Goal: Answer question/provide support: Share knowledge or assist other users

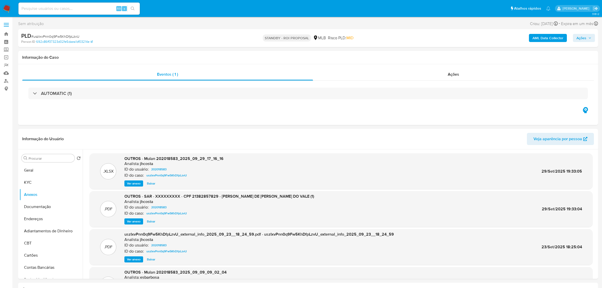
select select "10"
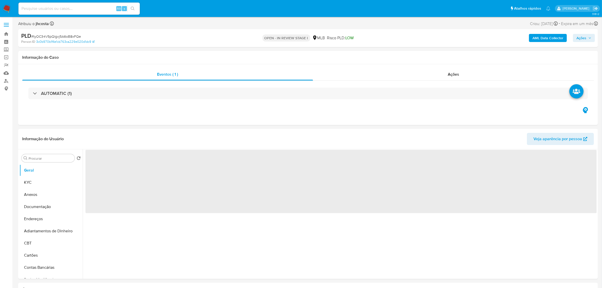
select select "10"
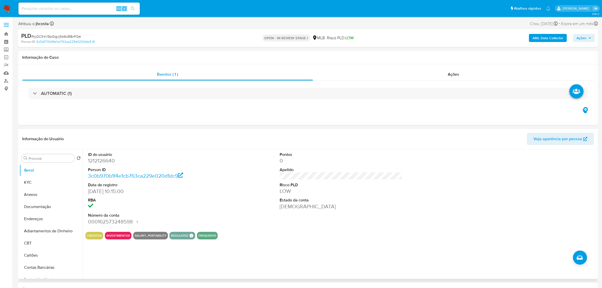
click at [98, 157] on dt "ID do usuário" at bounding box center [149, 155] width 123 height 6
click at [99, 161] on dd "1212126640" at bounding box center [149, 160] width 123 height 7
click at [100, 161] on dd "1212126640" at bounding box center [149, 160] width 123 height 7
copy dd "1212126640"
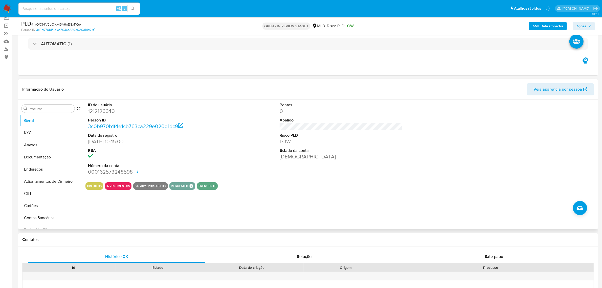
click at [260, 129] on div "ID do usuário 1212126640 Person ID 3c0b970b1f4e1cb763ca229e020d1dc9 Data de reg…" at bounding box center [340, 139] width 511 height 78
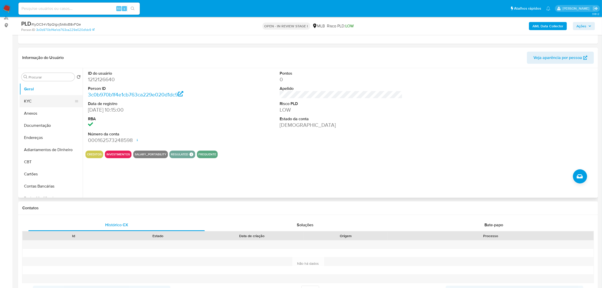
click at [33, 103] on button "KYC" at bounding box center [48, 101] width 59 height 12
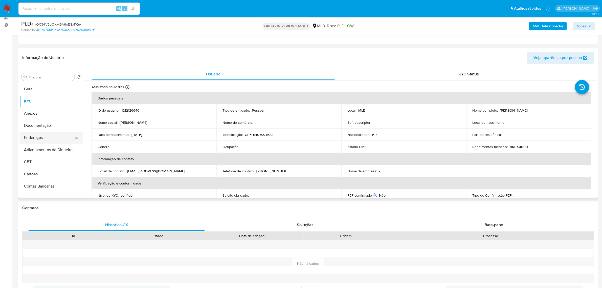
click at [61, 133] on button "Endereços" at bounding box center [48, 137] width 59 height 12
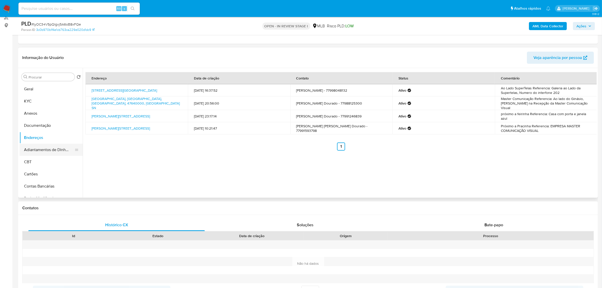
click at [32, 147] on button "Adiantamentos de Dinheiro" at bounding box center [48, 150] width 59 height 12
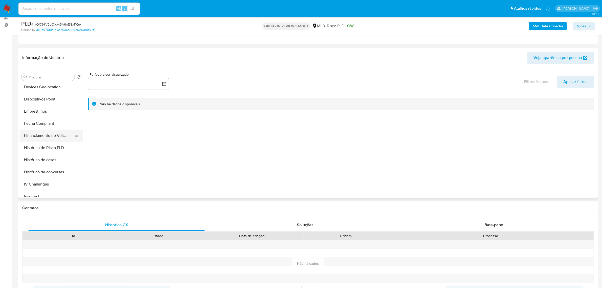
scroll to position [104, 0]
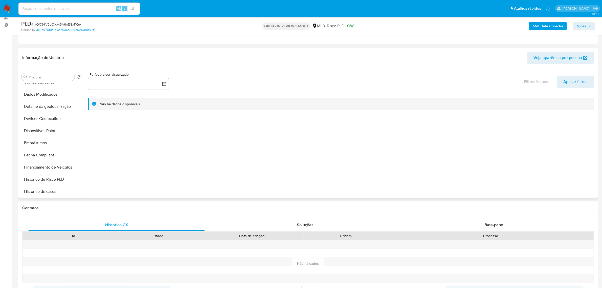
drag, startPoint x: 77, startPoint y: 118, endPoint x: 78, endPoint y: 64, distance: 53.6
click at [78, 64] on div "Informação do Usuário Veja aparência por pessoa Procurar Retornar ao pedido pad…" at bounding box center [308, 123] width 580 height 150
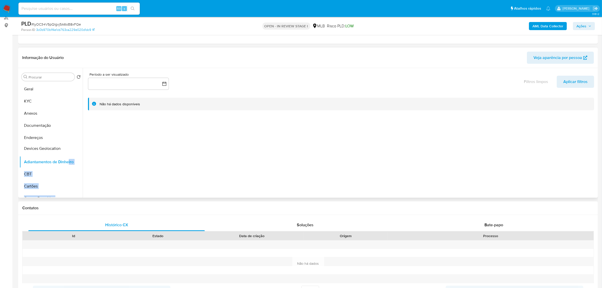
drag, startPoint x: 75, startPoint y: 118, endPoint x: 69, endPoint y: 147, distance: 30.5
click at [69, 147] on ul "Geral KYC Anexos Documentação Endereços Adiantamentos de Dinheiro CBT Cartões C…" at bounding box center [50, 140] width 63 height 114
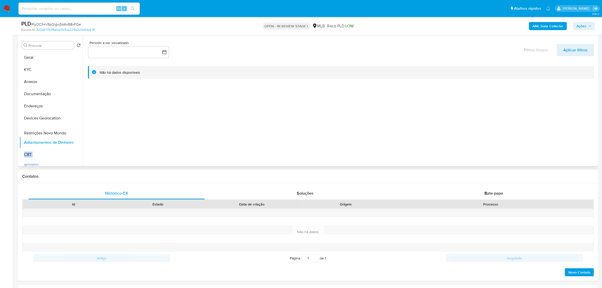
drag, startPoint x: 74, startPoint y: 135, endPoint x: 77, endPoint y: 133, distance: 3.2
click at [77, 133] on ul "Geral KYC Anexos Documentação Endereços Devices Geolocation Adiantamentos de Di…" at bounding box center [50, 108] width 63 height 114
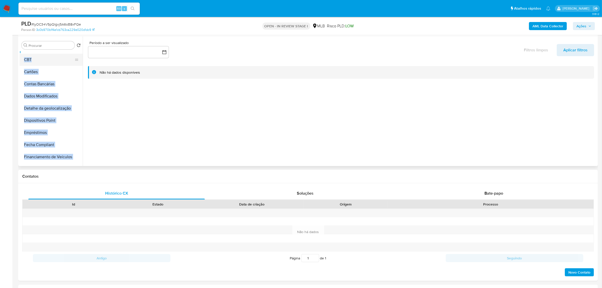
scroll to position [126, 0]
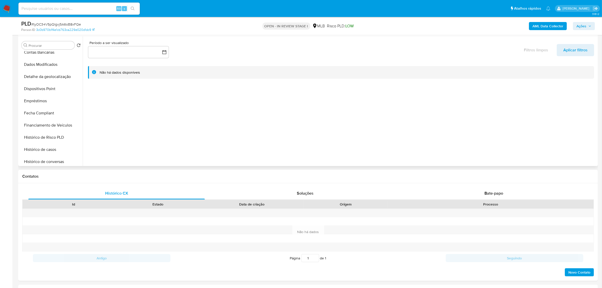
click at [103, 109] on div at bounding box center [340, 100] width 514 height 129
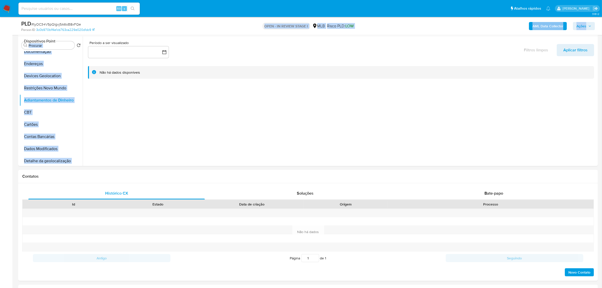
scroll to position [0, 0]
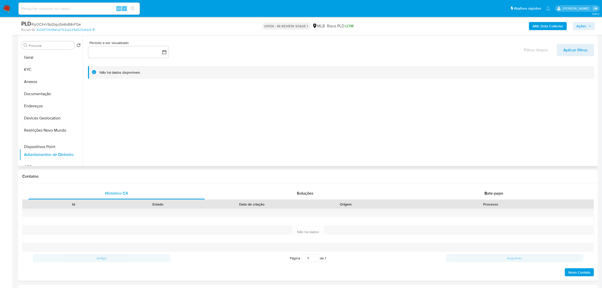
drag, startPoint x: 75, startPoint y: 87, endPoint x: 97, endPoint y: 145, distance: 62.0
click at [97, 145] on div "Procurar Retornar ao pedido padrão Geral KYC Anexos Documentação Endereços Devi…" at bounding box center [307, 100] width 577 height 129
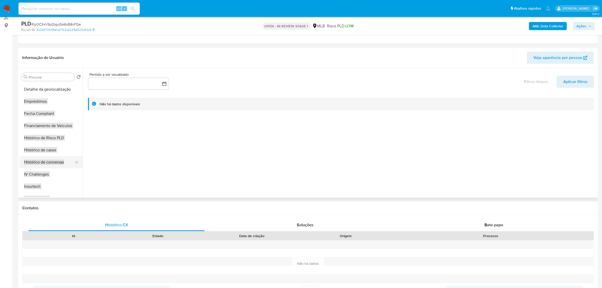
scroll to position [158, 0]
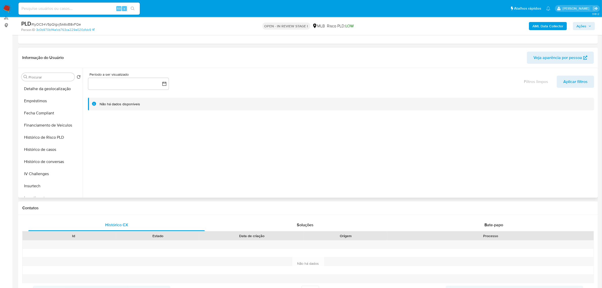
click at [114, 152] on div at bounding box center [340, 132] width 514 height 129
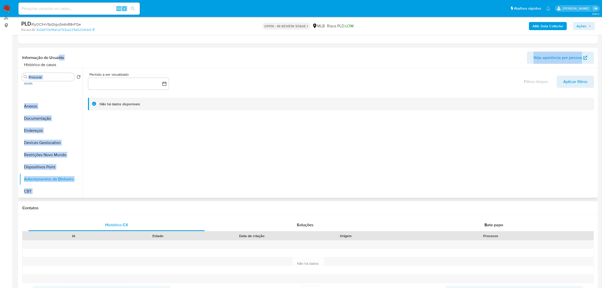
scroll to position [0, 0]
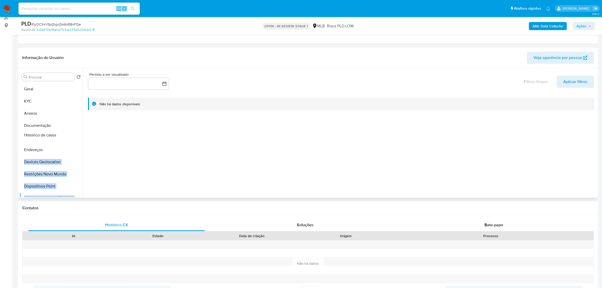
drag, startPoint x: 73, startPoint y: 150, endPoint x: 73, endPoint y: 136, distance: 14.4
click at [73, 136] on ul "Geral KYC Anexos Documentação Endereços Devices Geolocation Restrições Novo Mun…" at bounding box center [50, 140] width 63 height 114
click at [169, 149] on div at bounding box center [340, 132] width 514 height 129
click at [54, 162] on button "Devices Geolocation" at bounding box center [48, 162] width 59 height 12
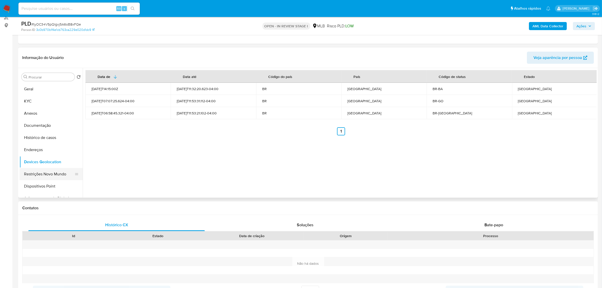
click at [32, 174] on button "Restrições Novo Mundo" at bounding box center [48, 174] width 59 height 12
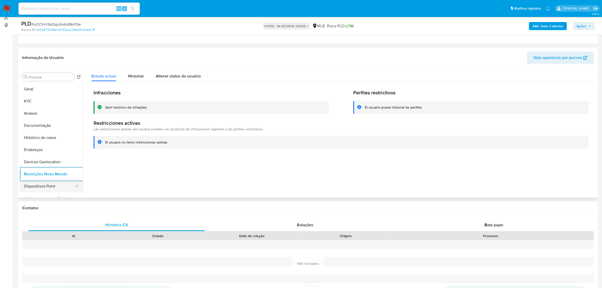
click at [38, 185] on button "Dispositivos Point" at bounding box center [48, 186] width 59 height 12
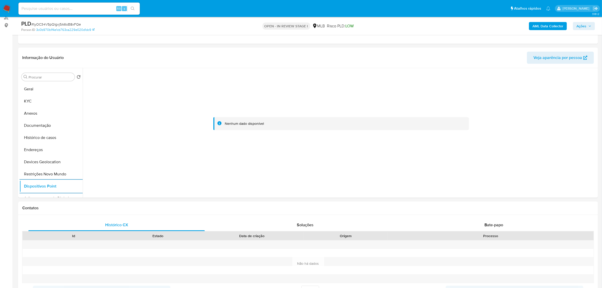
click at [550, 23] on b "AML Data Collector" at bounding box center [547, 26] width 31 height 8
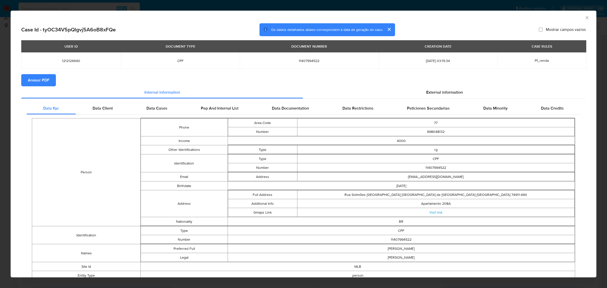
click at [29, 80] on span "Anexar PDF" at bounding box center [38, 80] width 21 height 11
click at [443, 97] on div "External information" at bounding box center [444, 93] width 283 height 12
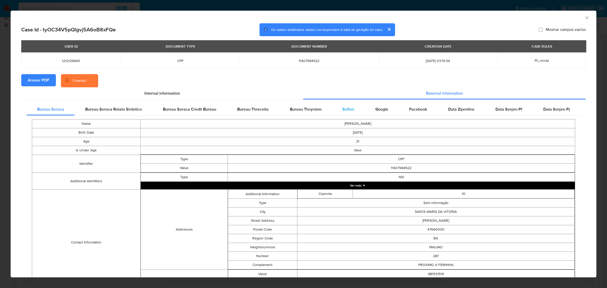
click at [336, 112] on div "Softon" at bounding box center [348, 109] width 33 height 12
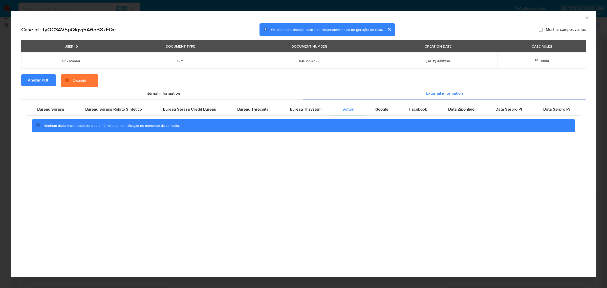
click at [583, 19] on div "AML Data Collector" at bounding box center [299, 17] width 570 height 6
click at [586, 18] on icon "Fechar a janela" at bounding box center [586, 17] width 5 height 5
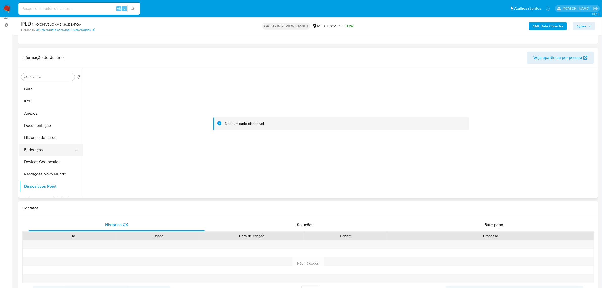
click at [46, 148] on button "Endereços" at bounding box center [48, 150] width 59 height 12
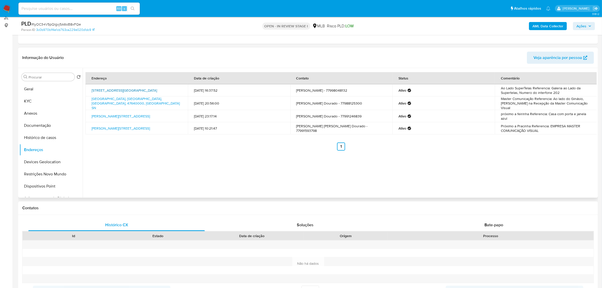
drag, startPoint x: 89, startPoint y: 87, endPoint x: 105, endPoint y: 94, distance: 17.6
click at [105, 94] on td "Rua Solimões 202, Aparecida De Goiânia, Goiás, 74911490, Brasil 202" at bounding box center [136, 90] width 102 height 12
copy link "Rua Solimões 202, Aparecida De Goiânia, Goiás, 74911490"
click at [102, 90] on link "Rua Solimões 202, Aparecida De Goiânia, Goiás, 74911490, Brasil 202" at bounding box center [124, 90] width 65 height 5
click at [37, 99] on button "KYC" at bounding box center [48, 101] width 59 height 12
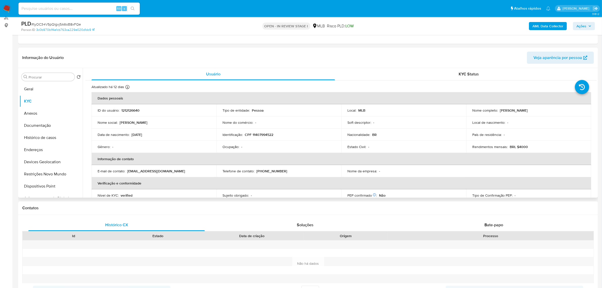
click at [267, 129] on td "Identificação : CPF 11407994522" at bounding box center [278, 134] width 125 height 12
click at [266, 135] on p "CPF 11407994522" at bounding box center [259, 134] width 29 height 5
copy p "11407994522"
click at [51, 127] on button "Documentação" at bounding box center [48, 125] width 59 height 12
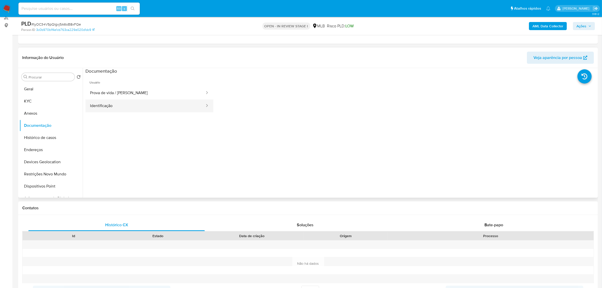
click at [142, 112] on button "Identificação" at bounding box center [145, 105] width 120 height 13
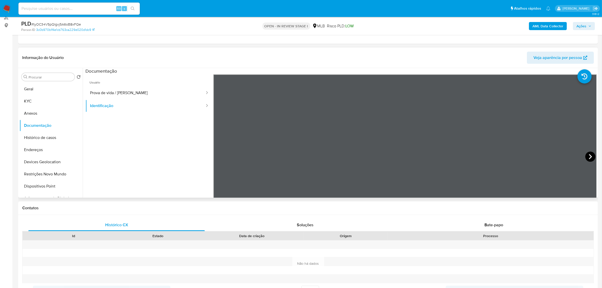
click at [589, 156] on icon at bounding box center [590, 156] width 3 height 5
click at [28, 99] on button "KYC" at bounding box center [48, 101] width 59 height 12
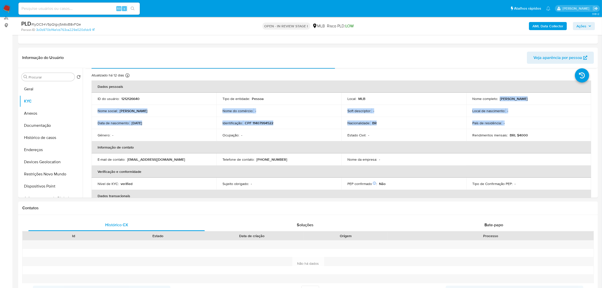
scroll to position [32, 0]
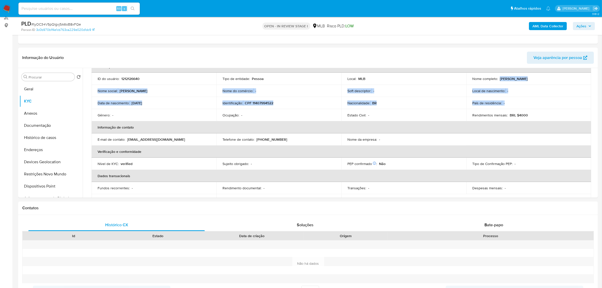
drag, startPoint x: 499, startPoint y: 112, endPoint x: 558, endPoint y: 79, distance: 67.6
click at [558, 79] on div "Nome completo : Reidson Gabriel Santos Dourado" at bounding box center [528, 78] width 113 height 5
copy p "Reidson Gabriel Santos Dourado"
click at [42, 126] on button "Documentação" at bounding box center [48, 125] width 59 height 12
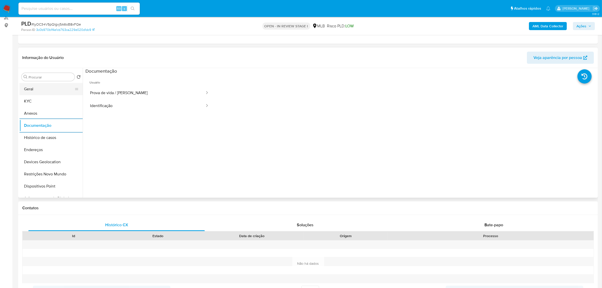
click at [42, 86] on button "Geral" at bounding box center [48, 89] width 59 height 12
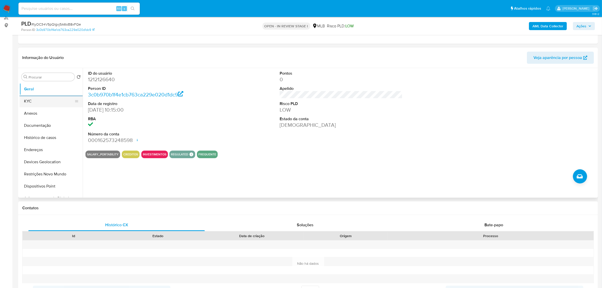
click at [46, 99] on button "KYC" at bounding box center [48, 101] width 59 height 12
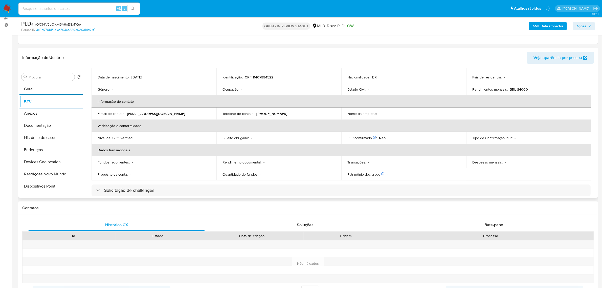
scroll to position [63, 0]
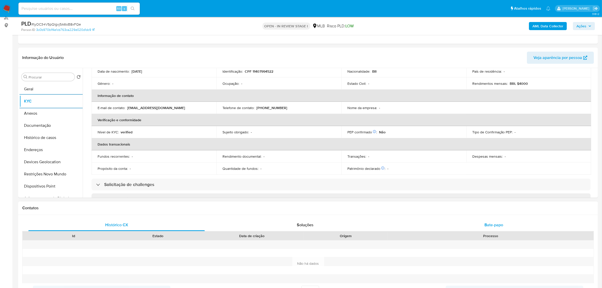
click at [488, 229] on div "Bate-papo" at bounding box center [494, 225] width 176 height 12
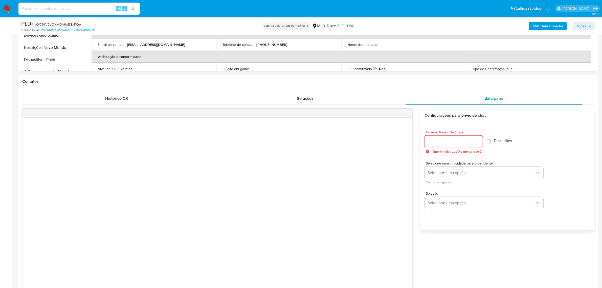
scroll to position [158, 0]
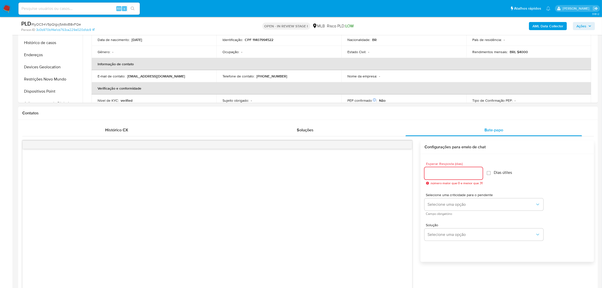
click at [452, 175] on input "Esperar Resposta (dias)" at bounding box center [454, 173] width 58 height 7
type input "3"
click at [551, 167] on div "Esperar Resposta (dias) 3 número maior que 0 e menor que 31 Dias útiles" at bounding box center [507, 173] width 165 height 31
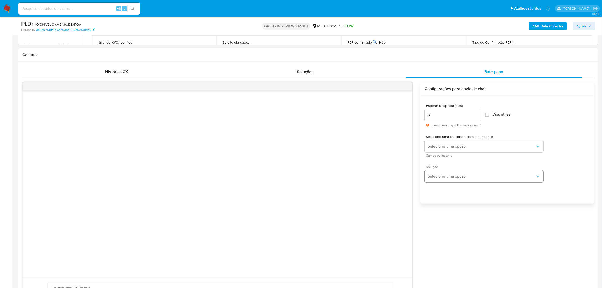
scroll to position [284, 0]
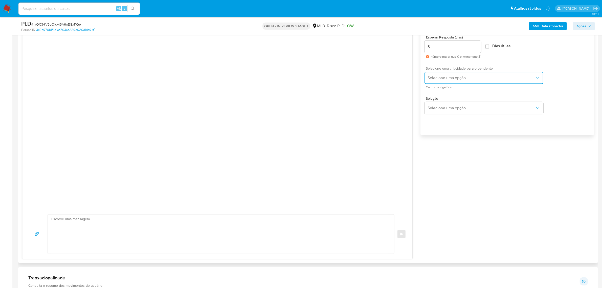
click at [459, 75] on span "Selecione uma opção" at bounding box center [482, 77] width 108 height 5
click at [448, 77] on div "LOW" at bounding box center [483, 78] width 111 height 10
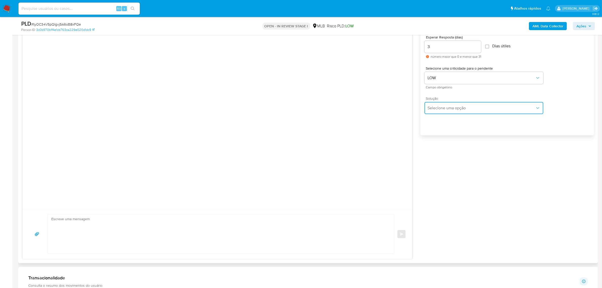
click at [457, 111] on button "Selecione uma opção" at bounding box center [484, 108] width 119 height 12
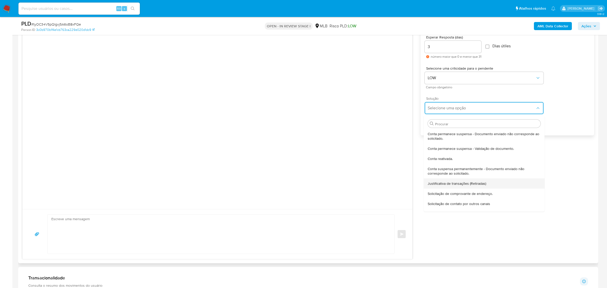
click at [472, 185] on span "Justificativa de transações (Retiradas)" at bounding box center [457, 183] width 58 height 5
type textarea "Olá,Suspendemos a sua conta para uma verificação adicional de segurança.Por fav…"
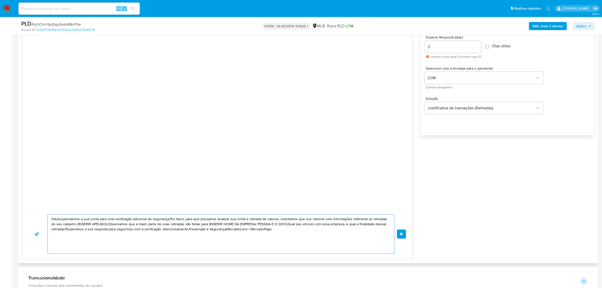
click at [109, 230] on textarea "Olá,Suspendemos a sua conta para uma verificação adicional de segurança.Por fav…" at bounding box center [219, 233] width 337 height 39
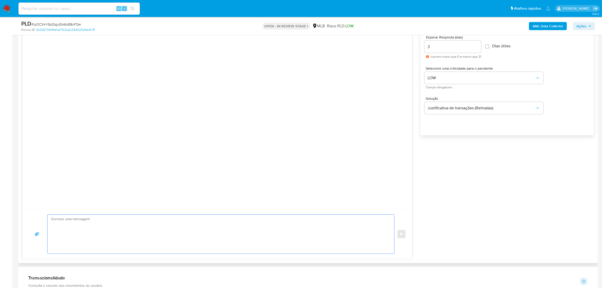
paste textarea "Ola, Maria Estamos realizando uma verificação adicional de segurança em contas …"
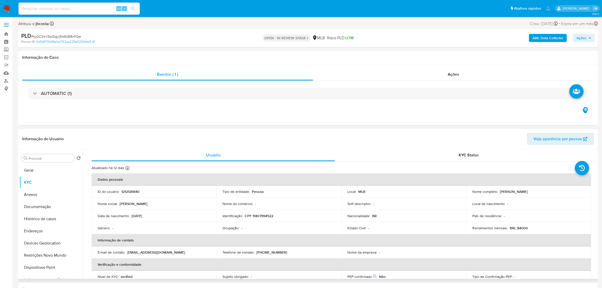
scroll to position [0, 0]
click at [503, 192] on p "Reidson Gabriel Santos Dourado" at bounding box center [514, 191] width 28 height 5
copy p "Reidson"
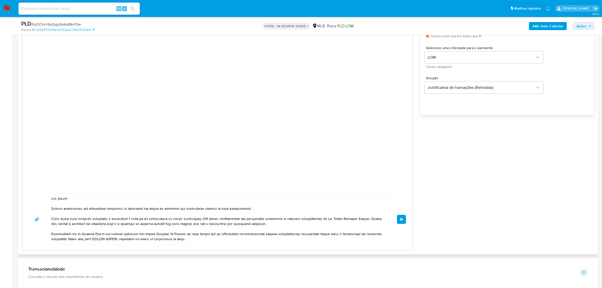
scroll to position [316, 0]
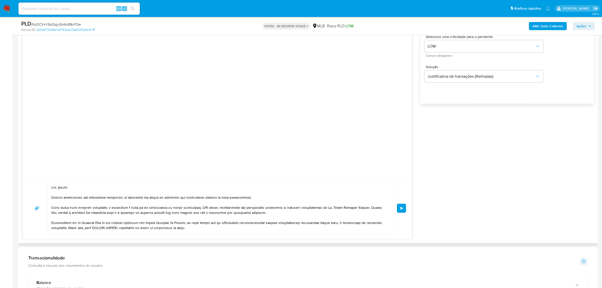
click at [64, 190] on textarea at bounding box center [219, 208] width 337 height 51
click at [63, 187] on textarea at bounding box center [219, 208] width 337 height 51
paste textarea "Reidson"
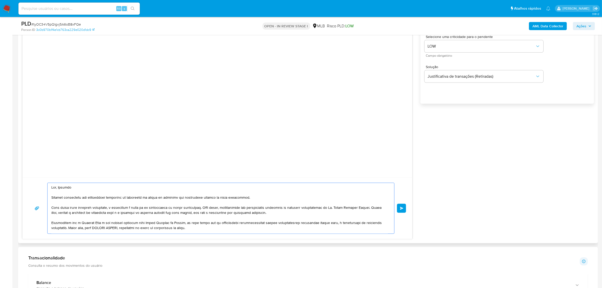
drag, startPoint x: 209, startPoint y: 207, endPoint x: 303, endPoint y: 213, distance: 94.2
click at [303, 213] on textarea at bounding box center [219, 208] width 337 height 51
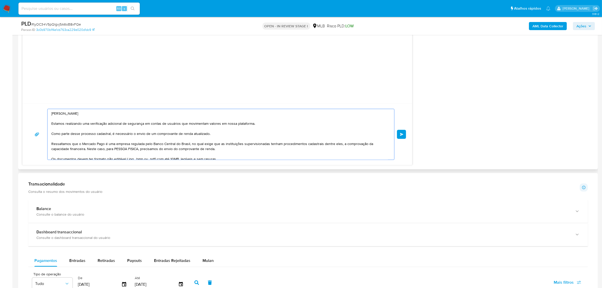
scroll to position [379, 0]
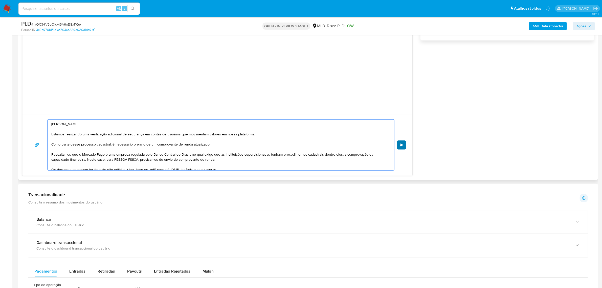
type textarea "Ola, Reidson Estamos realizando uma verificação adicional de segurança em conta…"
click at [402, 146] on span "common.send" at bounding box center [402, 144] width 4 height 3
click at [404, 145] on button "common.send" at bounding box center [401, 144] width 9 height 9
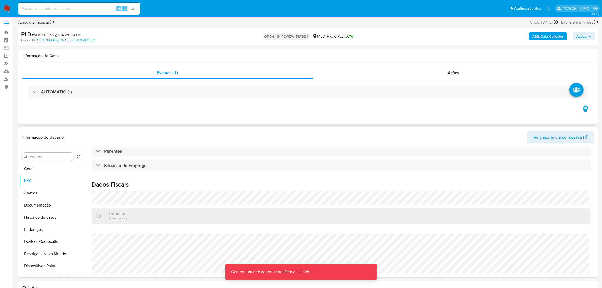
scroll to position [0, 0]
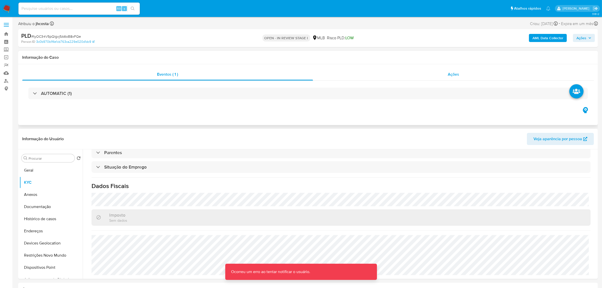
click at [450, 74] on span "Ações" at bounding box center [453, 74] width 11 height 6
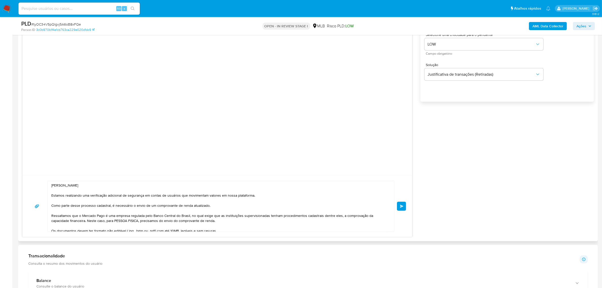
scroll to position [442, 0]
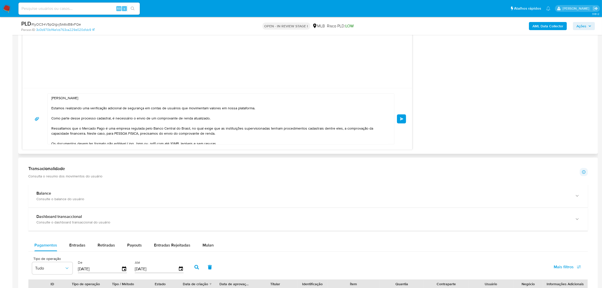
click at [145, 131] on textarea "Ola, Reidson Estamos realizando uma verificação adicional de segurança em conta…" at bounding box center [219, 119] width 337 height 51
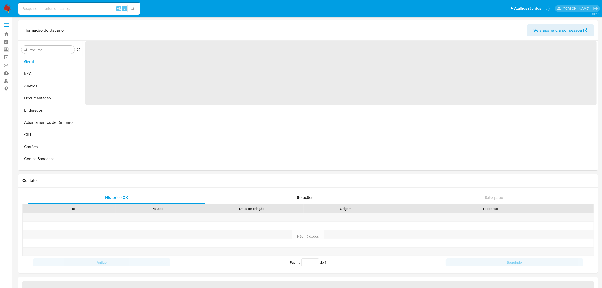
select select "10"
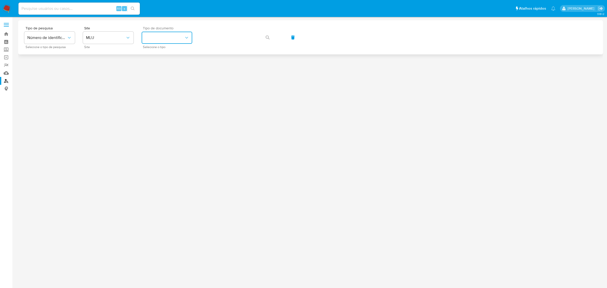
click at [180, 34] on button "identificationType" at bounding box center [167, 38] width 51 height 12
click at [94, 37] on span "MLU" at bounding box center [105, 37] width 39 height 5
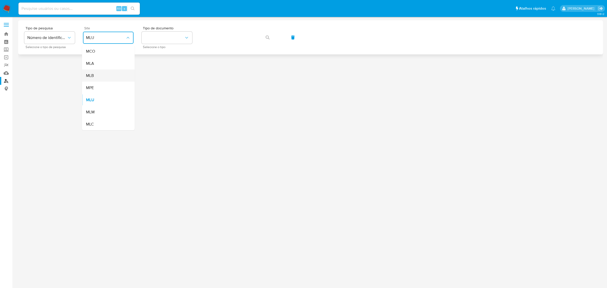
click at [99, 76] on div "MLB" at bounding box center [106, 76] width 41 height 12
click at [173, 40] on button "identificationType" at bounding box center [167, 38] width 51 height 12
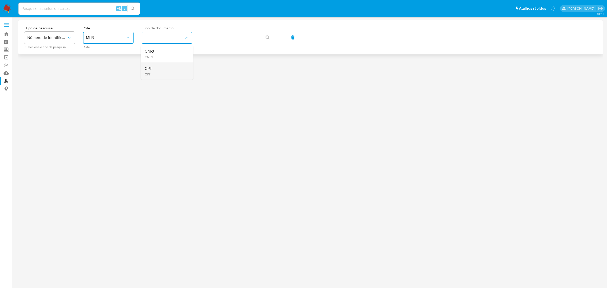
click at [163, 69] on div "CPF CPF" at bounding box center [165, 70] width 41 height 17
click at [266, 35] on icon "button" at bounding box center [267, 37] width 4 height 4
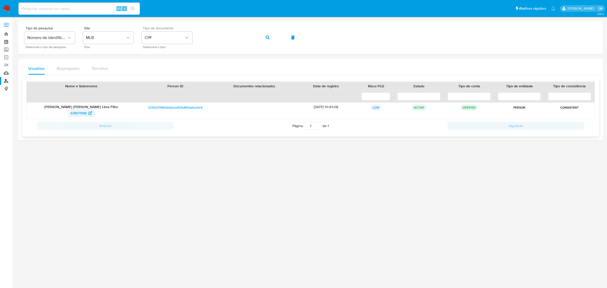
click at [75, 109] on span "678177918" at bounding box center [79, 113] width 16 height 8
click at [84, 10] on input at bounding box center [78, 8] width 121 height 7
paste input "UXfFxC5lWi9R40MflxqKqsQH"
type input "UXfFxC5lWi9R40MflxqKqsQH"
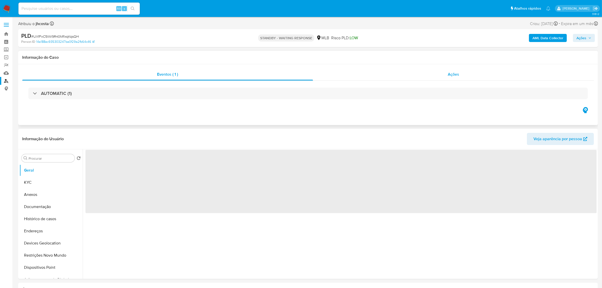
select select "10"
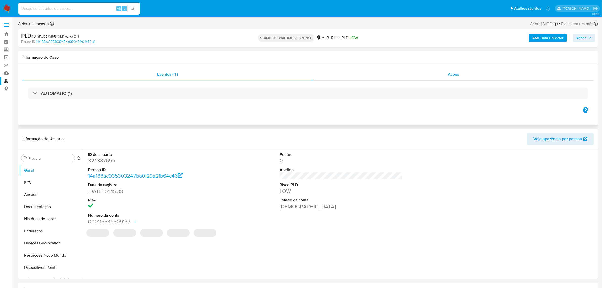
click at [461, 77] on div "Ações" at bounding box center [453, 74] width 281 height 12
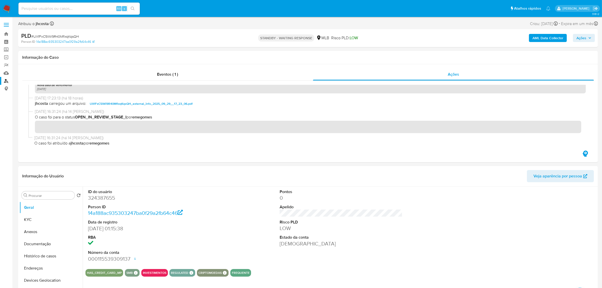
scroll to position [122, 0]
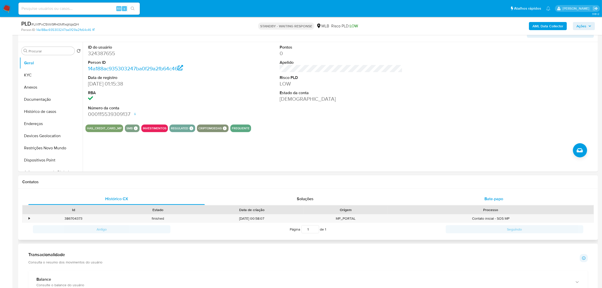
click at [491, 196] on span "Bate-papo" at bounding box center [493, 199] width 19 height 6
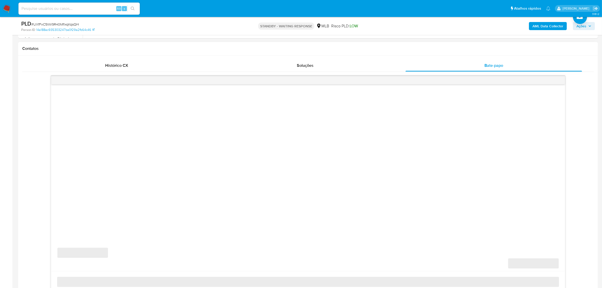
scroll to position [316, 0]
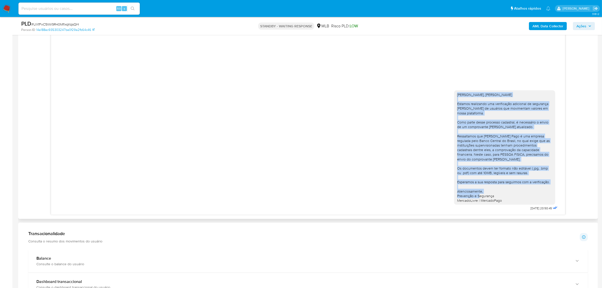
drag, startPoint x: 506, startPoint y: 203, endPoint x: 458, endPoint y: 94, distance: 118.7
click at [458, 94] on div "Ola, Valena Estamos realizando uma verificação adicional de segurança em contas…" at bounding box center [504, 147] width 95 height 110
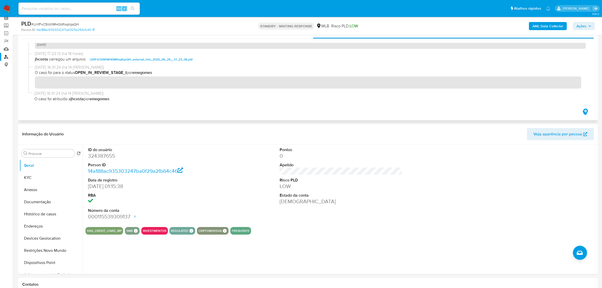
scroll to position [0, 0]
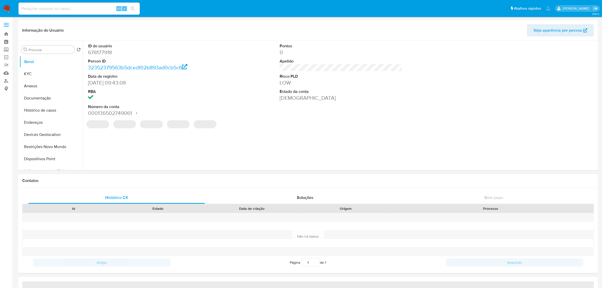
select select "10"
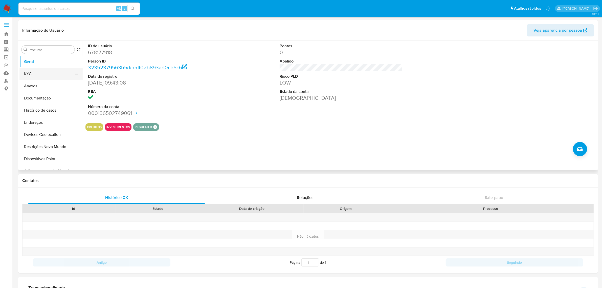
click at [43, 73] on button "KYC" at bounding box center [48, 74] width 59 height 12
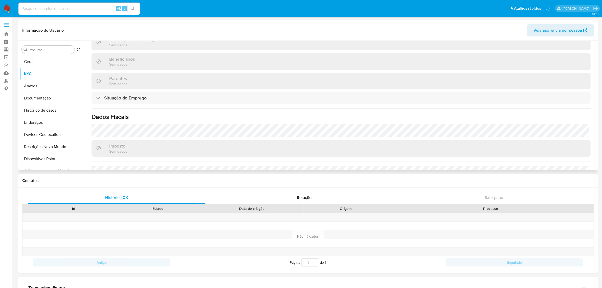
scroll to position [220, 0]
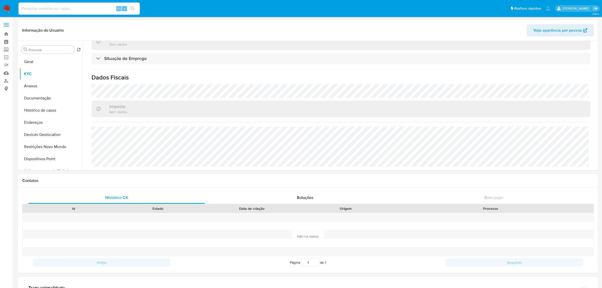
click at [89, 7] on input at bounding box center [78, 8] width 121 height 7
paste input "R02pbpvugSnWWE6Ysj5JhoFW"
type input "R02pbpvugSnWWE6Ysj5JhoFW"
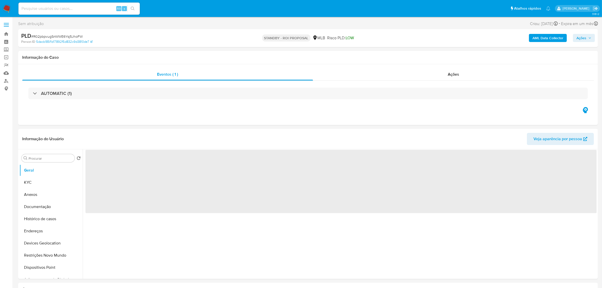
select select "10"
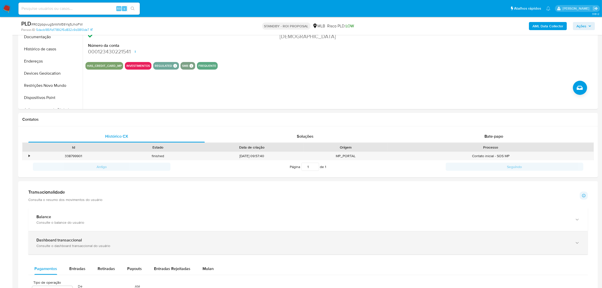
scroll to position [190, 0]
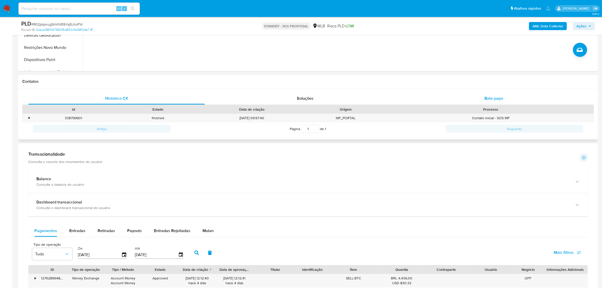
drag, startPoint x: 492, startPoint y: 94, endPoint x: 474, endPoint y: 94, distance: 17.4
click at [492, 94] on div "Bate-papo" at bounding box center [494, 98] width 176 height 12
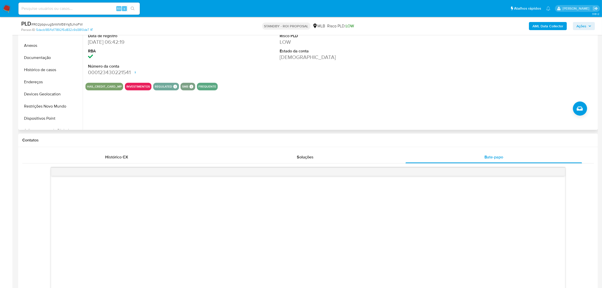
scroll to position [95, 0]
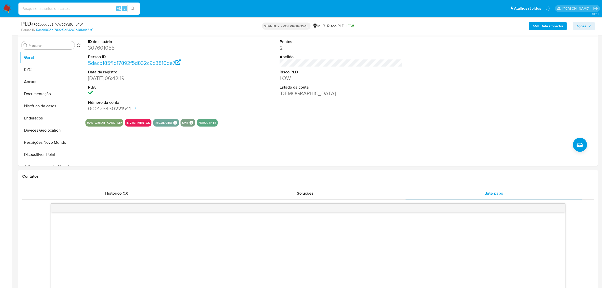
click at [60, 10] on input at bounding box center [78, 8] width 121 height 7
paste input "uszIxvPnn0q9Fw5KhDfpLzvU"
type input "uszIxvPnn0q9Fw5KhDfpLzvU"
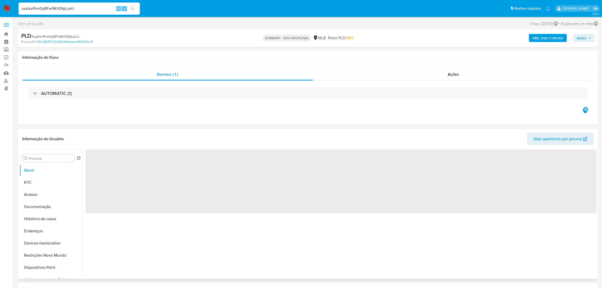
select select "10"
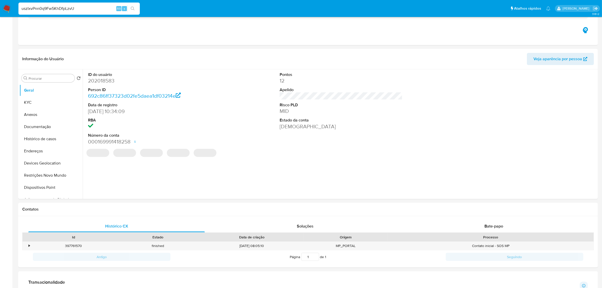
scroll to position [158, 0]
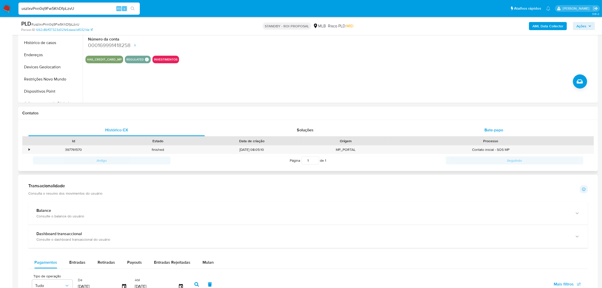
click at [491, 131] on span "Bate-papo" at bounding box center [493, 130] width 19 height 6
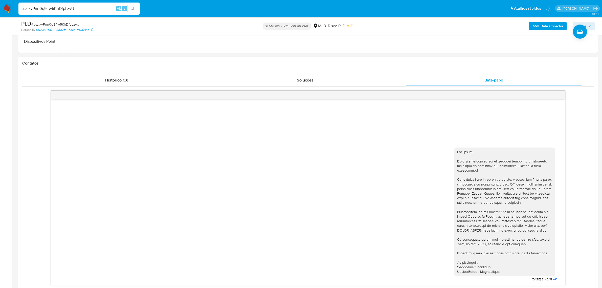
scroll to position [221, 0]
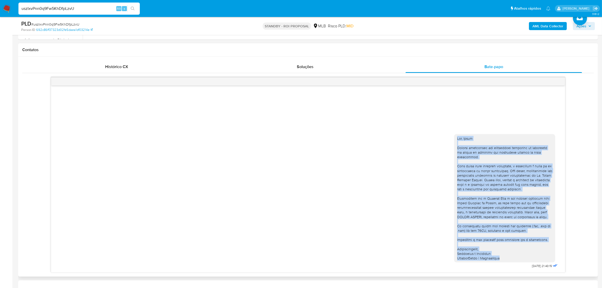
drag, startPoint x: 456, startPoint y: 129, endPoint x: 508, endPoint y: 259, distance: 140.2
click at [508, 259] on div at bounding box center [504, 198] width 101 height 128
copy div "Ola, Maria Estamos realizando uma verificação adicional de segurança em contas …"
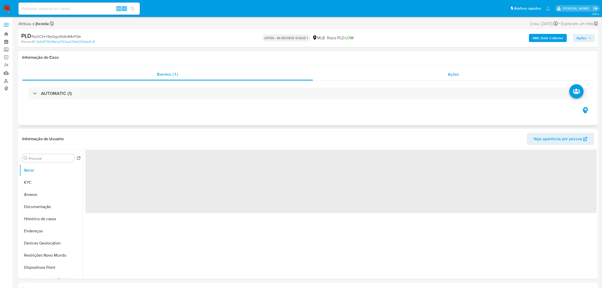
click at [457, 73] on span "Ações" at bounding box center [453, 74] width 11 height 6
select select "10"
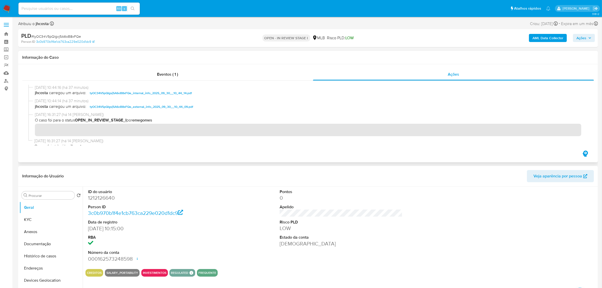
scroll to position [5, 0]
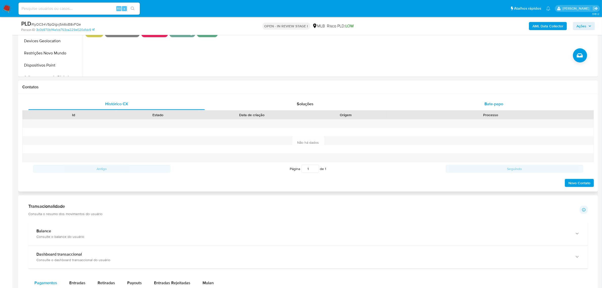
click at [499, 100] on div "Bate-papo" at bounding box center [494, 104] width 176 height 12
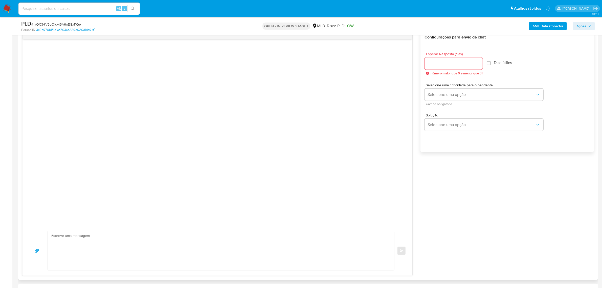
scroll to position [316, 0]
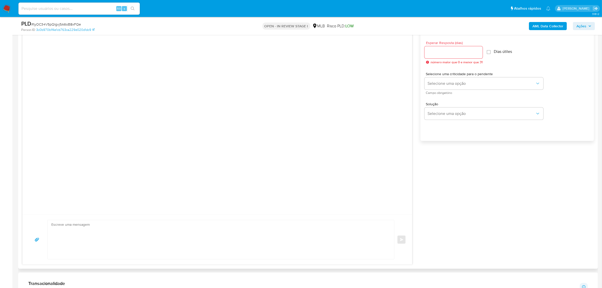
click at [118, 227] on textarea at bounding box center [219, 239] width 337 height 39
paste textarea "[PERSON_NAME] Estamos realizando uma verificação adicional de segurança [PERSON…"
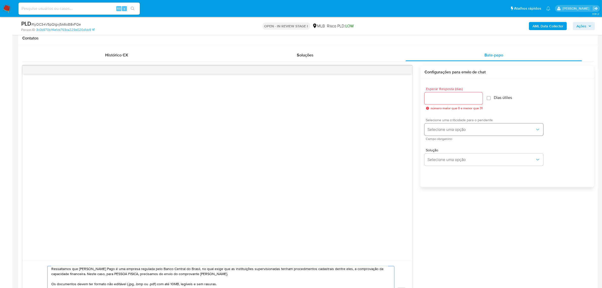
scroll to position [221, 0]
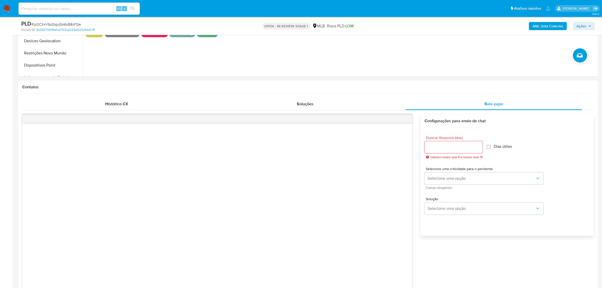
type textarea "[PERSON_NAME] Estamos realizando uma verificação adicional de segurança [PERSON…"
click at [435, 145] on input "Esperar Resposta (dias)" at bounding box center [454, 147] width 58 height 7
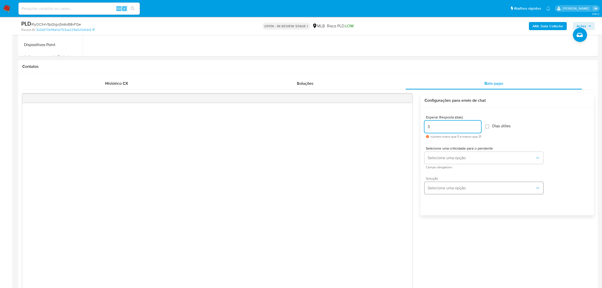
scroll to position [284, 0]
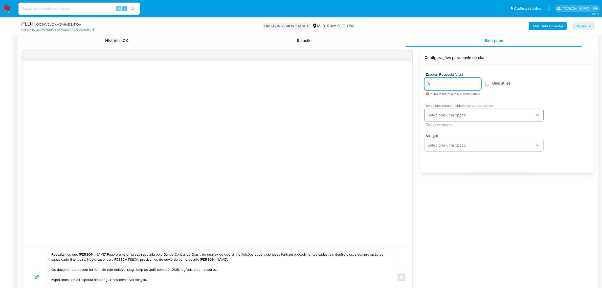
type input "3"
click at [469, 117] on span "Selecione uma opção" at bounding box center [482, 115] width 108 height 5
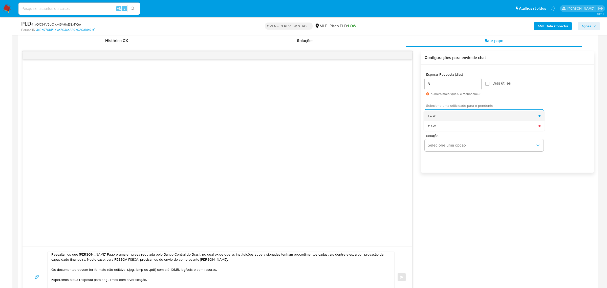
click at [446, 119] on div "LOW" at bounding box center [483, 115] width 111 height 10
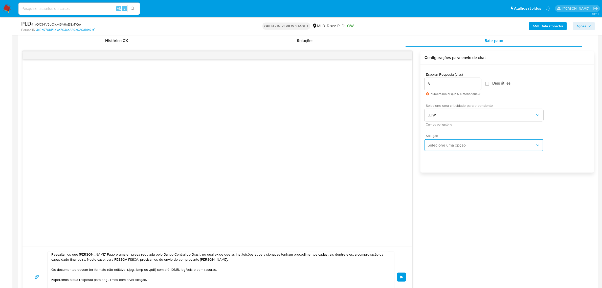
click at [450, 147] on span "Selecione uma opção" at bounding box center [482, 145] width 108 height 5
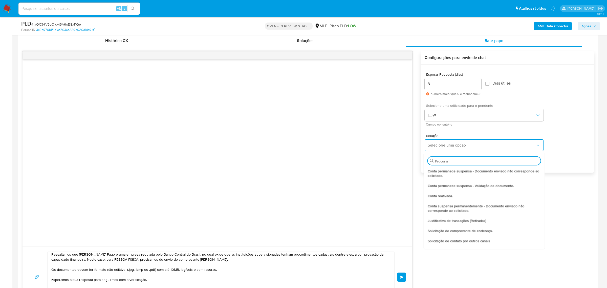
drag, startPoint x: 458, startPoint y: 221, endPoint x: 441, endPoint y: 219, distance: 17.3
click at [458, 221] on span "Justificativa de transações (Retiradas)" at bounding box center [457, 220] width 58 height 5
type textarea "Olá,Suspendemos a sua conta para uma verificação adicional de segurança.Por fav…"
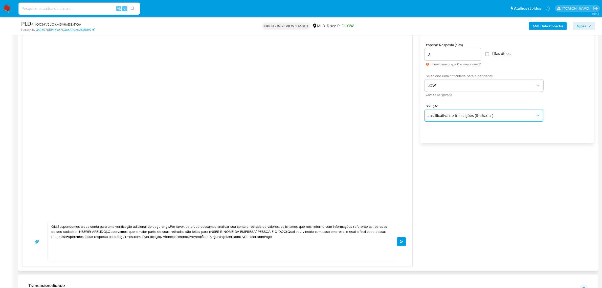
scroll to position [348, 0]
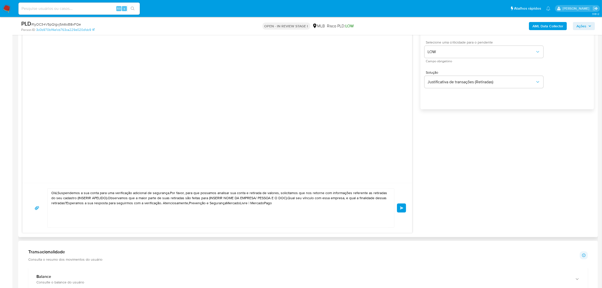
click at [83, 218] on textarea "Olá,Suspendemos a sua conta para uma verificação adicional de segurança.Por fav…" at bounding box center [219, 207] width 337 height 39
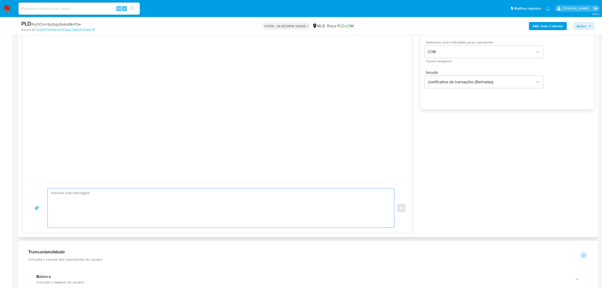
paste textarea "[PERSON_NAME] Estamos realizando uma verificação adicional de segurança [PERSON…"
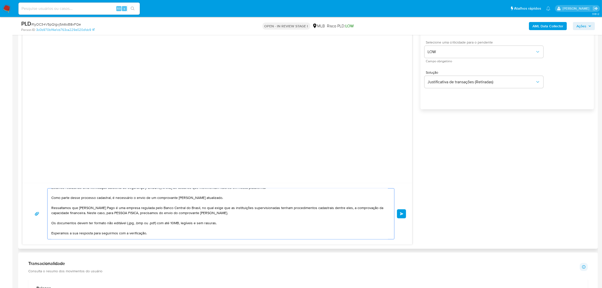
scroll to position [0, 0]
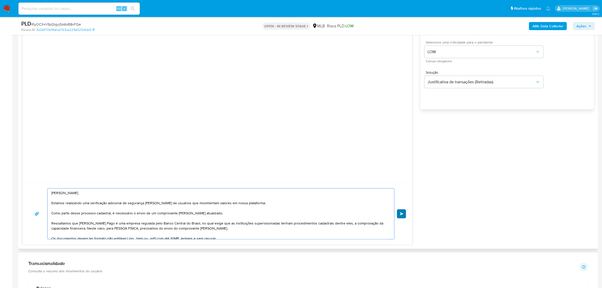
type textarea "[PERSON_NAME] Estamos realizando uma verificação adicional de segurança [PERSON…"
click at [406, 214] on button "common.send" at bounding box center [401, 213] width 9 height 9
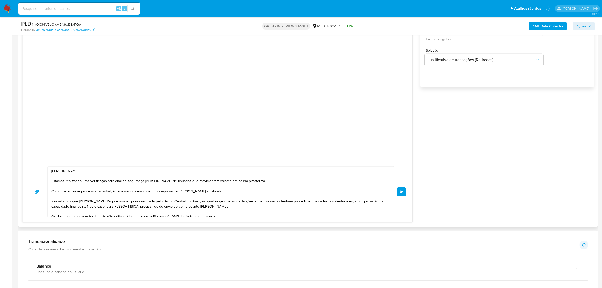
scroll to position [411, 0]
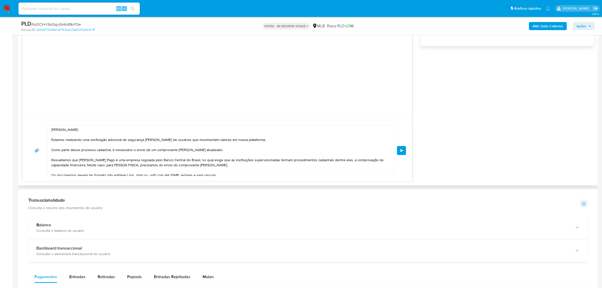
click at [400, 150] on span "common.send" at bounding box center [402, 150] width 4 height 3
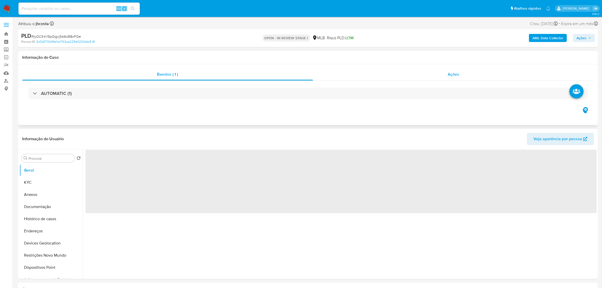
click at [458, 75] on span "Ações" at bounding box center [453, 74] width 11 height 6
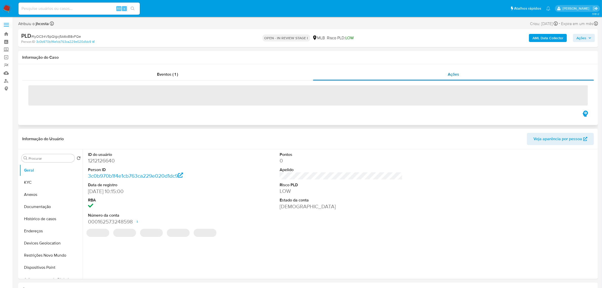
select select "10"
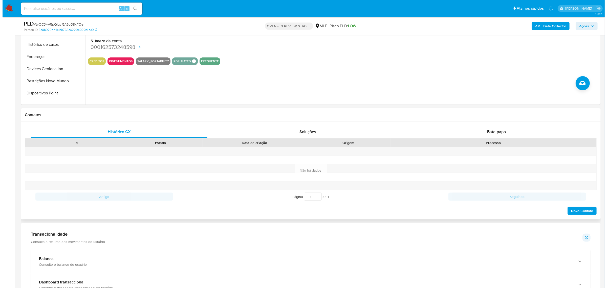
scroll to position [253, 0]
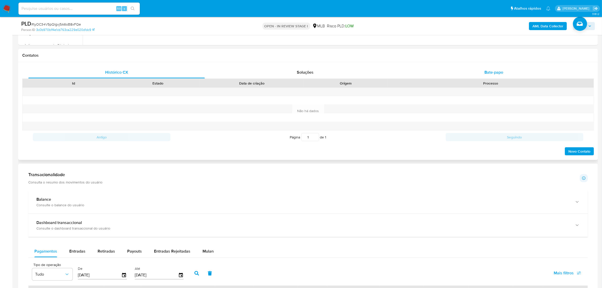
click at [494, 71] on span "Bate-papo" at bounding box center [493, 72] width 19 height 6
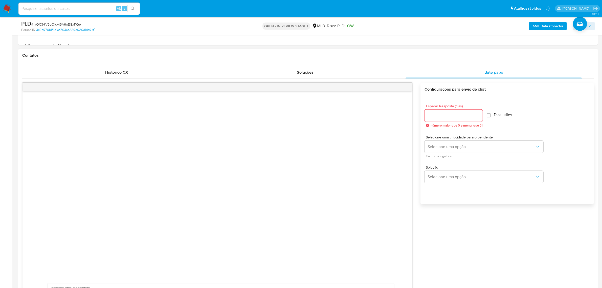
click at [443, 117] on input "Esperar Resposta (dias)" at bounding box center [454, 115] width 58 height 7
type input "3"
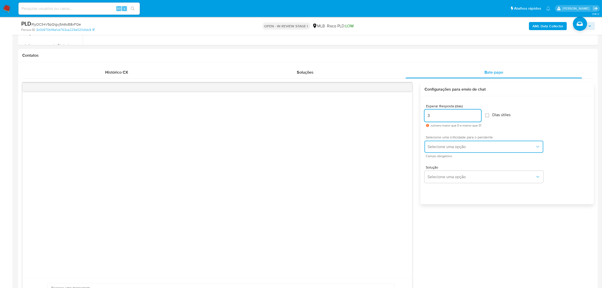
click at [454, 145] on span "Selecione uma opção" at bounding box center [482, 146] width 108 height 5
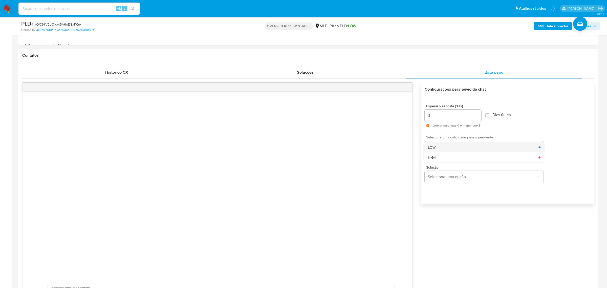
click at [446, 149] on div "LOW" at bounding box center [483, 147] width 111 height 10
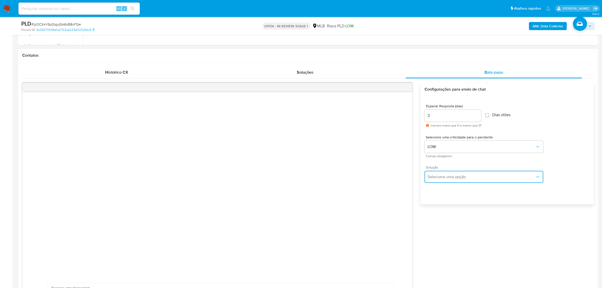
click at [453, 174] on span "Selecione uma opção" at bounding box center [482, 176] width 108 height 5
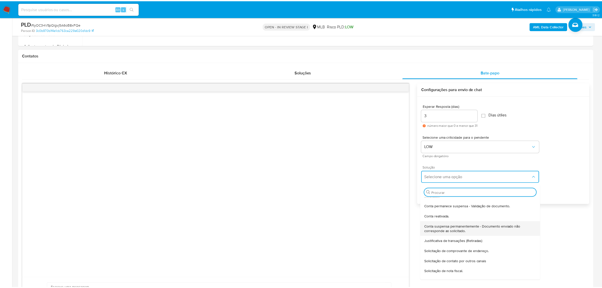
scroll to position [0, 0]
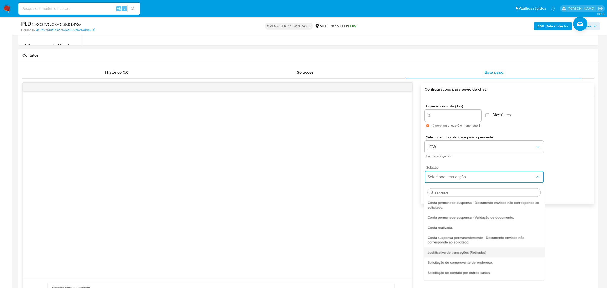
click at [463, 253] on span "Justificativa de transações (Retiradas)" at bounding box center [457, 252] width 58 height 5
type textarea "Olá,Suspendemos a sua conta para uma verificação adicional de segurança.Por fav…"
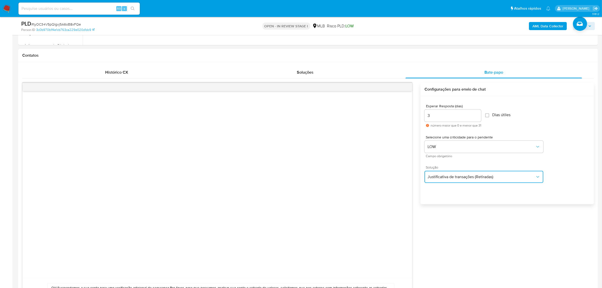
scroll to position [411, 0]
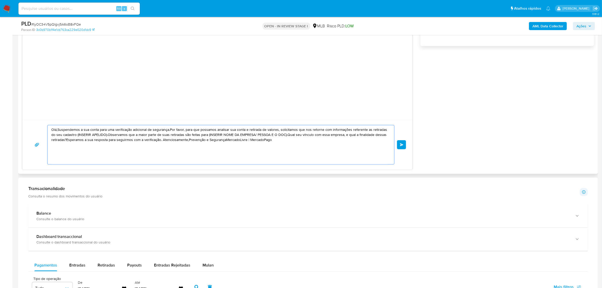
click at [75, 150] on textarea "Olá,Suspendemos a sua conta para uma verificação adicional de segurança.Por fav…" at bounding box center [219, 144] width 337 height 39
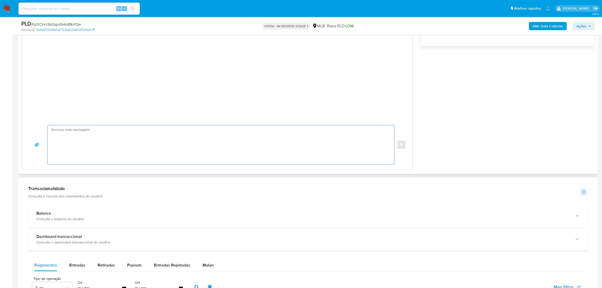
paste textarea "Ola, Reidson Estamos realizando uma verificação adicional de segurança em conta…"
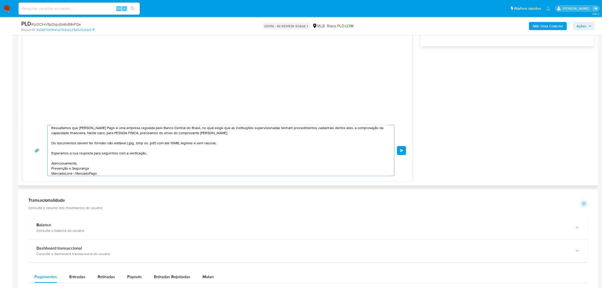
scroll to position [0, 0]
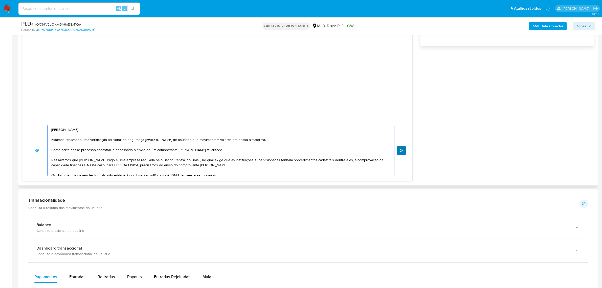
type textarea "Ola, Reidson Estamos realizando uma verificação adicional de segurança em conta…"
click at [402, 152] on span "common.send" at bounding box center [402, 150] width 4 height 3
click at [401, 152] on span "common.send" at bounding box center [402, 150] width 4 height 3
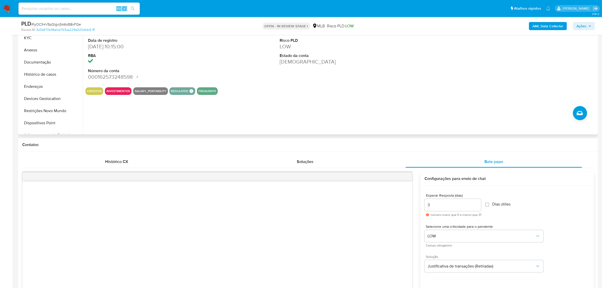
scroll to position [253, 0]
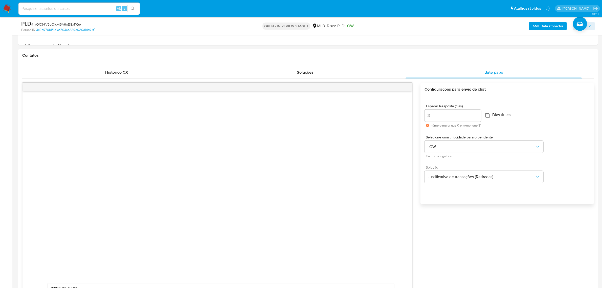
click at [489, 115] on input "Dias útiles" at bounding box center [487, 115] width 4 height 4
checkbox input "true"
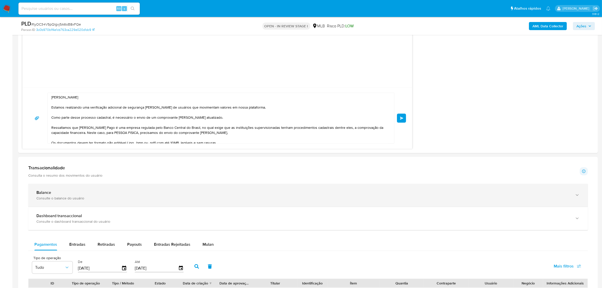
scroll to position [474, 0]
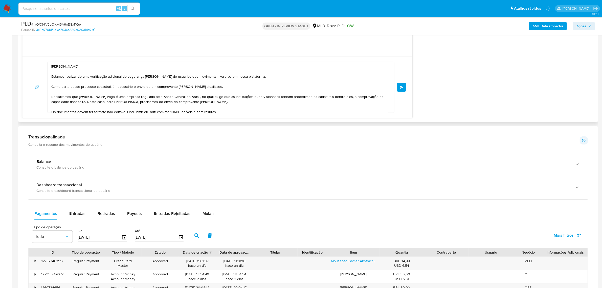
click at [404, 87] on button "common.send" at bounding box center [401, 87] width 9 height 9
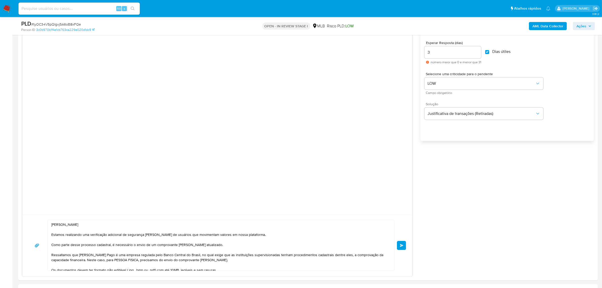
scroll to position [158, 0]
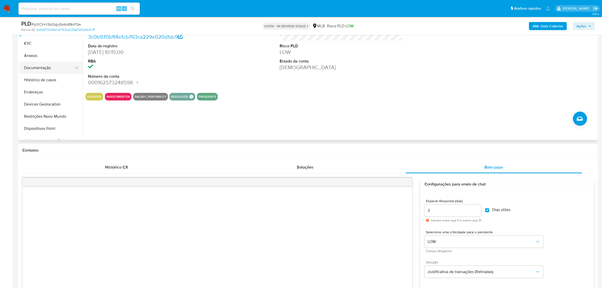
click at [48, 66] on button "Documentação" at bounding box center [48, 68] width 59 height 12
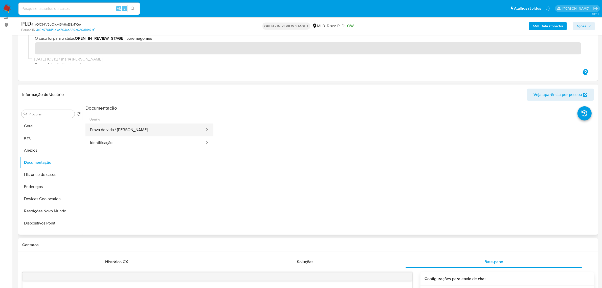
scroll to position [63, 0]
click at [36, 141] on button "KYC" at bounding box center [48, 138] width 59 height 12
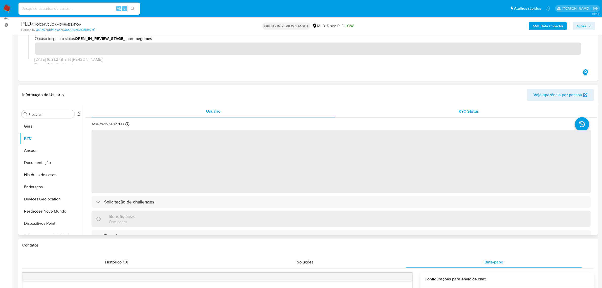
click at [455, 109] on div "KYC Status" at bounding box center [468, 111] width 243 height 12
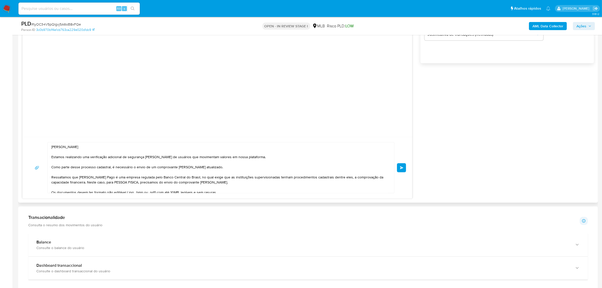
scroll to position [379, 0]
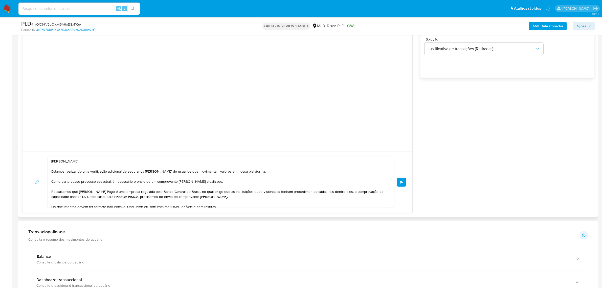
click at [401, 182] on span "common.send" at bounding box center [402, 182] width 4 height 3
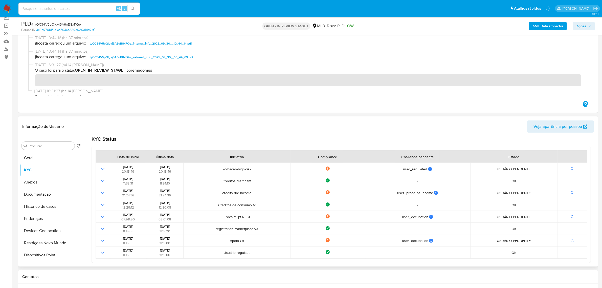
scroll to position [0, 0]
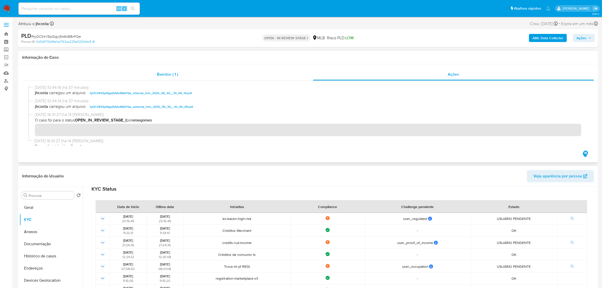
click at [162, 73] on span "Eventos ( 1 )" at bounding box center [167, 74] width 21 height 6
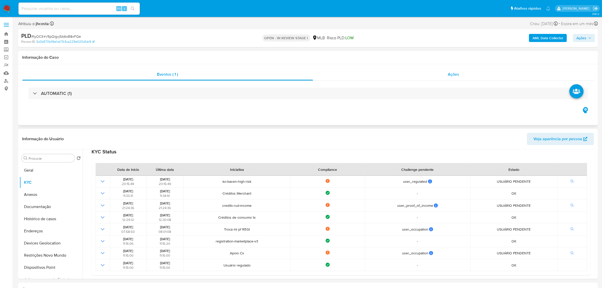
click at [455, 71] on div "Ações" at bounding box center [453, 74] width 281 height 12
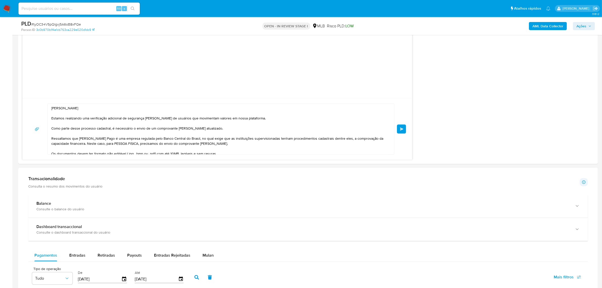
scroll to position [379, 0]
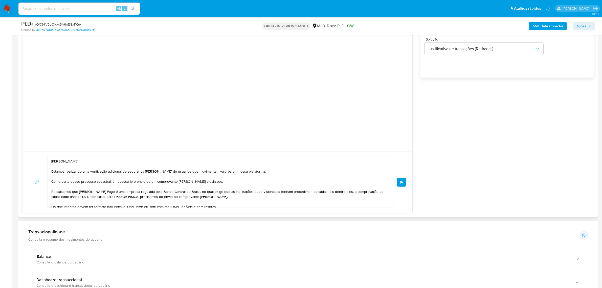
click at [95, 181] on textarea "Ola, Reidson Estamos realizando uma verificação adicional de segurança em conta…" at bounding box center [219, 182] width 337 height 51
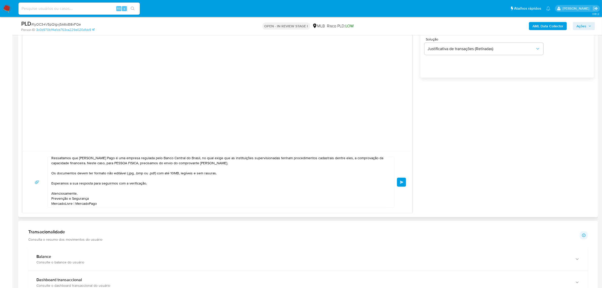
click at [404, 183] on button "common.send" at bounding box center [401, 181] width 9 height 9
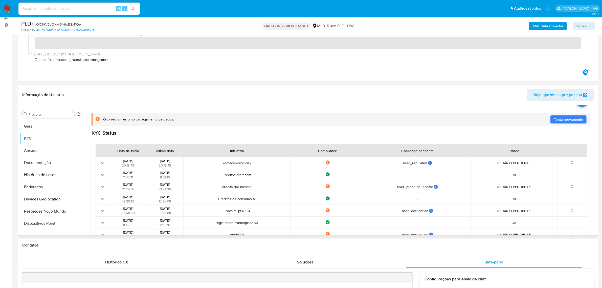
scroll to position [0, 0]
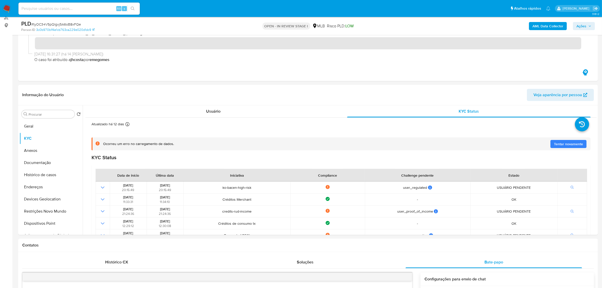
click at [63, 22] on span "# tyOC34V5pQlgvj5A6oB8xFQe" at bounding box center [56, 24] width 50 height 5
click at [63, 25] on span "# tyOC34V5pQlgvj5A6oB8xFQe" at bounding box center [56, 24] width 50 height 5
copy span "tyOC34V5pQlgvj5A6oB8xFQe"
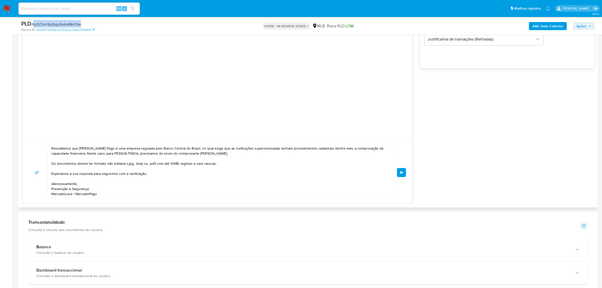
scroll to position [411, 0]
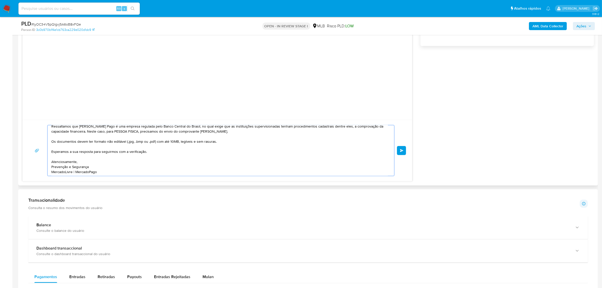
click at [112, 162] on textarea "Ola, Reidson Estamos realizando uma verificação adicional de segurança em conta…" at bounding box center [219, 150] width 337 height 51
click at [404, 151] on button "common.send" at bounding box center [401, 150] width 9 height 9
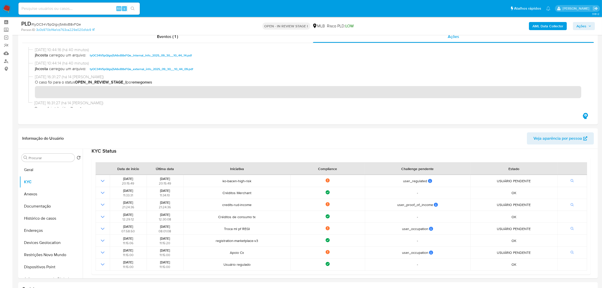
scroll to position [0, 0]
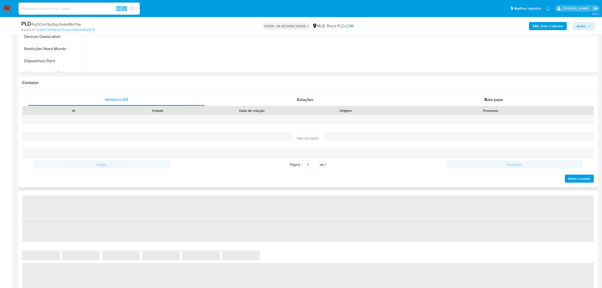
select select "10"
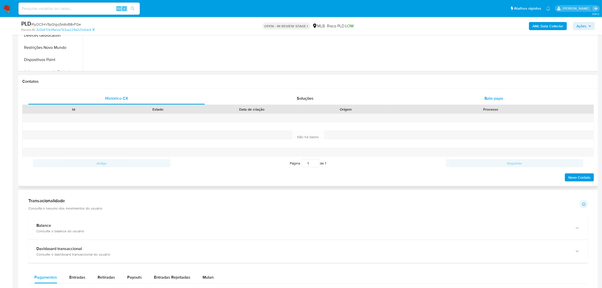
click at [498, 95] on span "Bate-papo" at bounding box center [493, 98] width 19 height 6
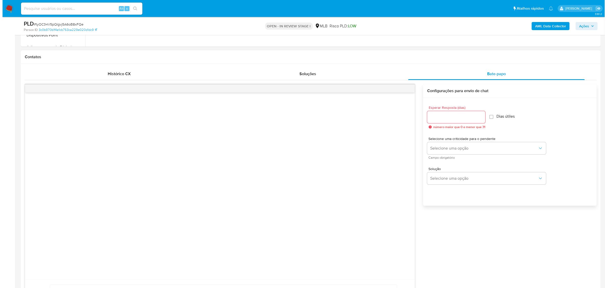
scroll to position [221, 0]
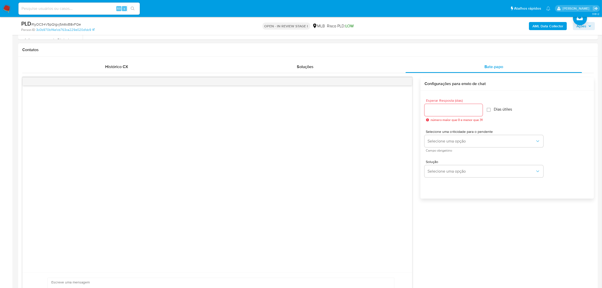
click at [453, 109] on input "Esperar Resposta (dias)" at bounding box center [454, 110] width 58 height 7
click at [458, 143] on span "Selecione uma opção" at bounding box center [482, 141] width 108 height 5
drag, startPoint x: 441, startPoint y: 109, endPoint x: 413, endPoint y: 111, distance: 28.4
click at [413, 111] on div "common.send Configurações para envio de chat Esperar Resposta (dias) 63 número …" at bounding box center [308, 199] width 572 height 245
click at [436, 112] on input "63" at bounding box center [454, 110] width 58 height 7
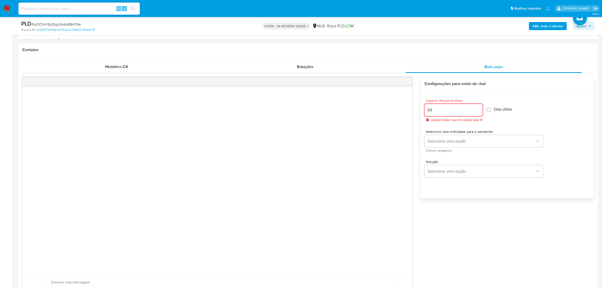
click at [436, 112] on input "63" at bounding box center [454, 110] width 58 height 7
click at [428, 109] on input "63" at bounding box center [454, 110] width 58 height 7
type input "2"
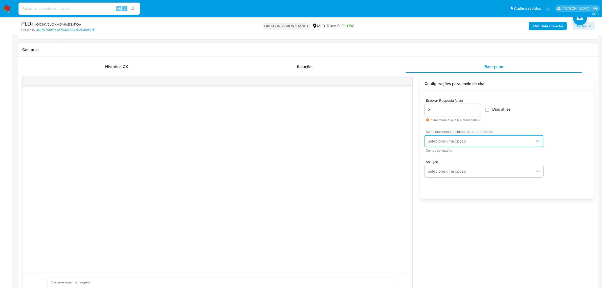
click at [441, 138] on button "Selecione uma opção" at bounding box center [484, 141] width 119 height 12
click at [442, 142] on div "LOW" at bounding box center [483, 142] width 111 height 10
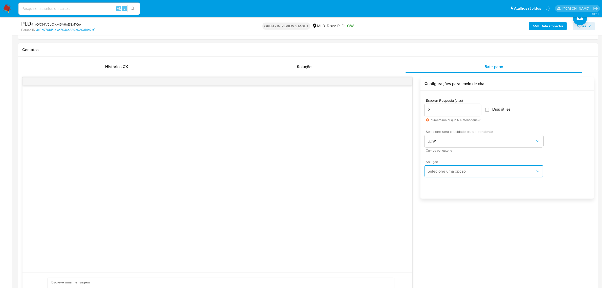
click at [465, 170] on span "Selecione uma opção" at bounding box center [482, 171] width 108 height 5
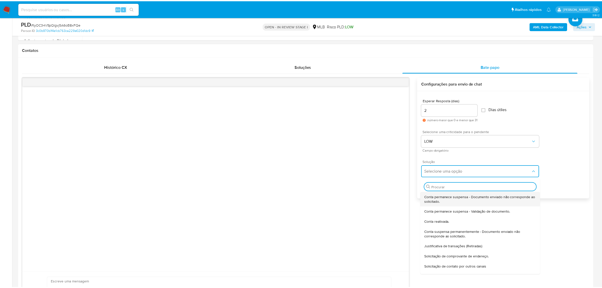
scroll to position [32, 0]
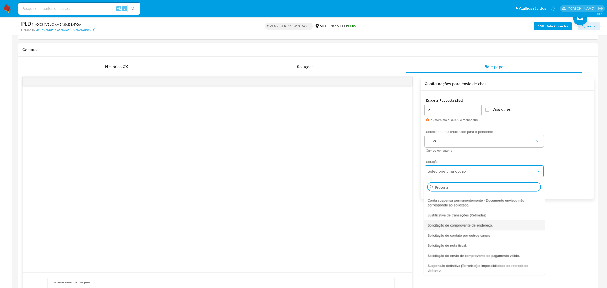
click at [485, 227] on span "Solicitação de comprovante de endereço." at bounding box center [460, 224] width 65 height 5
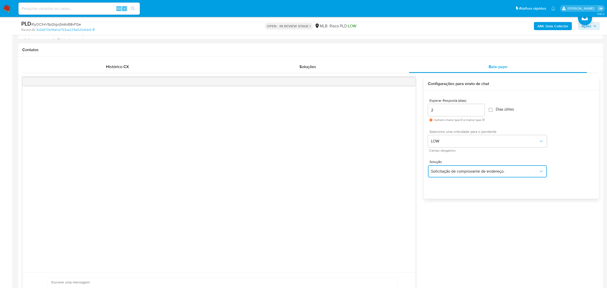
type textarea "Olá,Suspendemos a sua conta para uma verificação adicional de segurança.Como pa…"
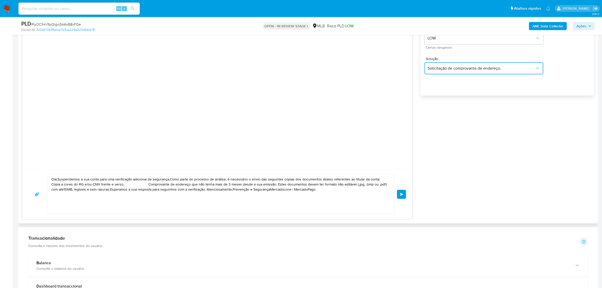
scroll to position [348, 0]
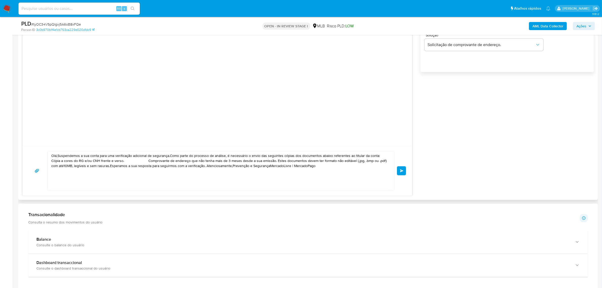
click at [131, 178] on textarea "Olá,Suspendemos a sua conta para uma verificação adicional de segurança.Como pa…" at bounding box center [219, 170] width 337 height 39
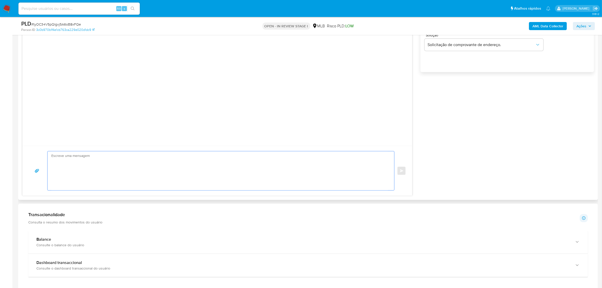
paste textarea "Ola, Reidson Estamos realizando uma verificação adicional de segurança em conta…"
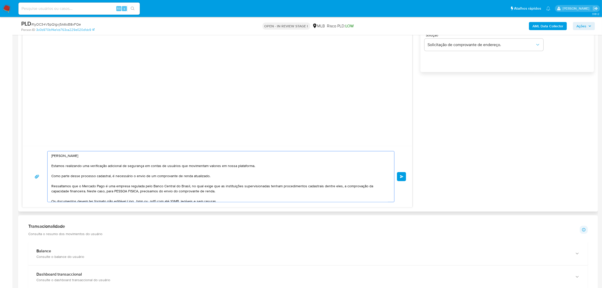
scroll to position [32, 0]
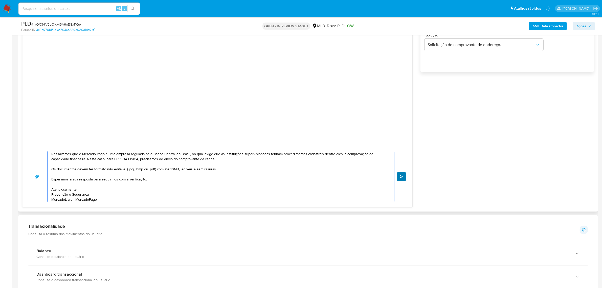
type textarea "Ola, Reidson Estamos realizando uma verificação adicional de segurança em conta…"
click at [403, 181] on button "common.send" at bounding box center [401, 176] width 9 height 9
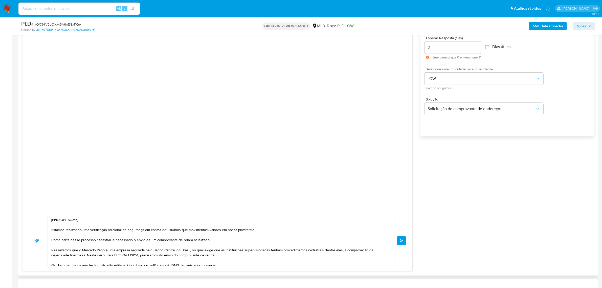
scroll to position [348, 0]
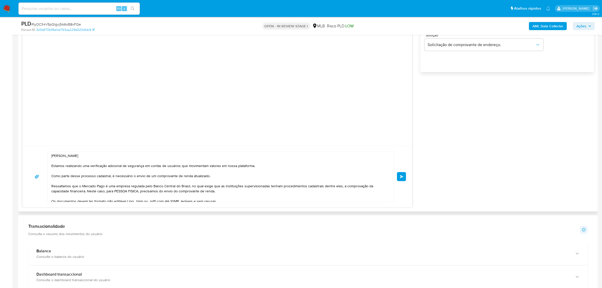
click at [400, 176] on span "common.send" at bounding box center [402, 176] width 4 height 3
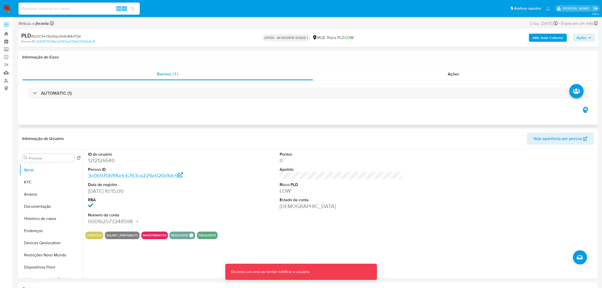
scroll to position [0, 0]
click at [453, 75] on span "Ações" at bounding box center [453, 74] width 11 height 6
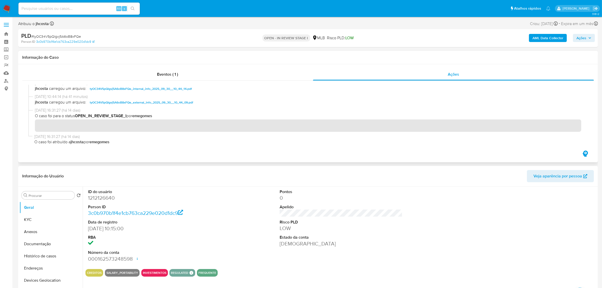
scroll to position [5, 0]
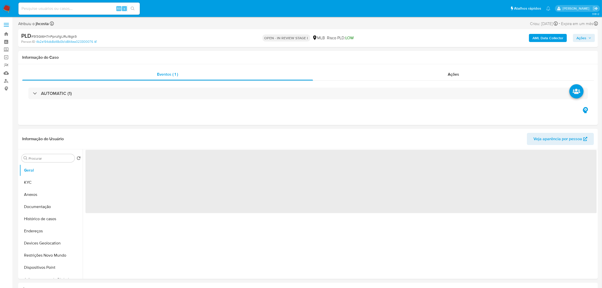
select select "10"
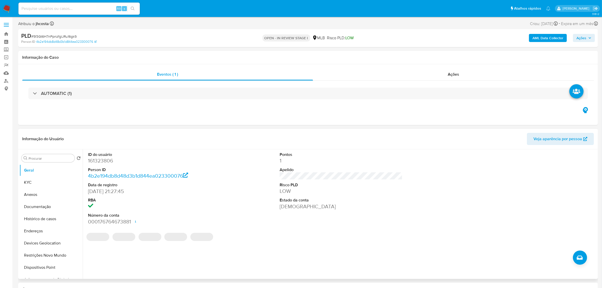
click at [99, 162] on dd "161323806" at bounding box center [149, 160] width 123 height 7
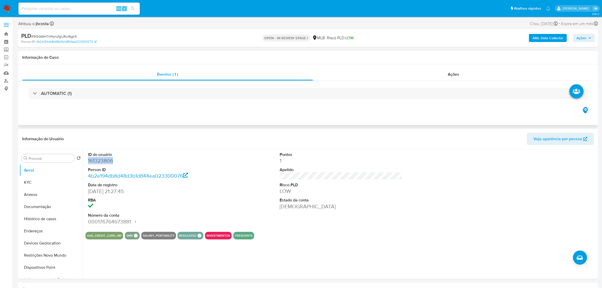
copy dd "161323806"
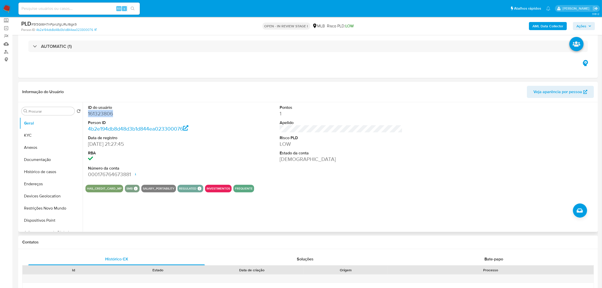
scroll to position [63, 0]
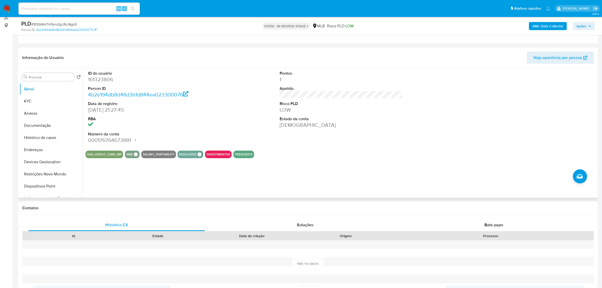
click at [237, 104] on div "ID do usuário 161323806 Person ID 4b2e194db8d48d3b1d844ea023300076 Data de regi…" at bounding box center [340, 107] width 511 height 78
click at [27, 100] on button "KYC" at bounding box center [48, 101] width 59 height 12
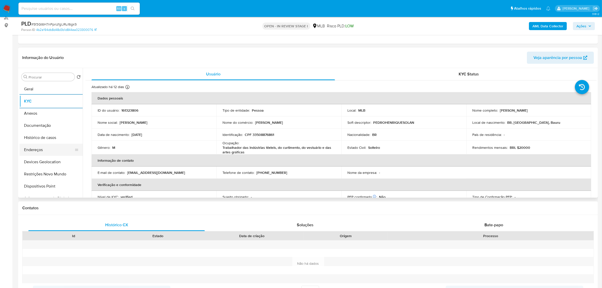
click at [45, 145] on button "Endereços" at bounding box center [48, 150] width 59 height 12
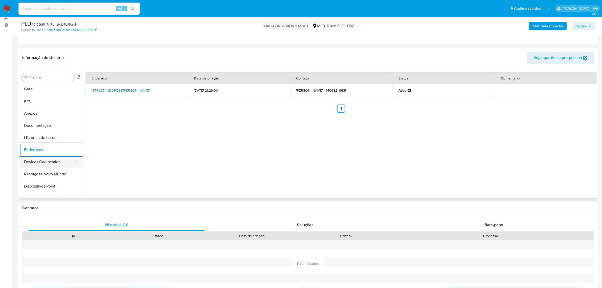
click at [43, 164] on button "Devices Geolocation" at bounding box center [48, 162] width 59 height 12
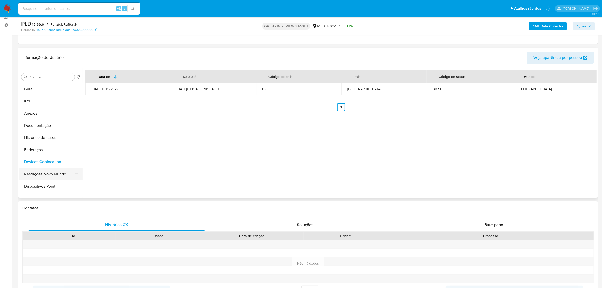
click at [45, 175] on button "Restrições Novo Mundo" at bounding box center [48, 174] width 59 height 12
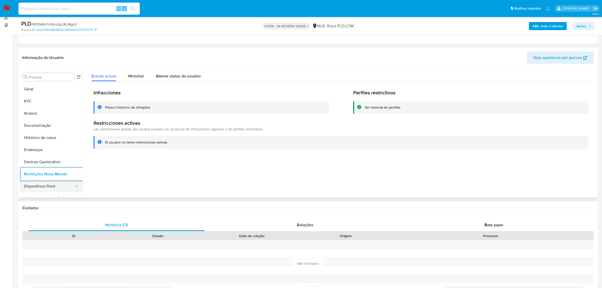
click at [53, 186] on button "Dispositivos Point" at bounding box center [48, 186] width 59 height 12
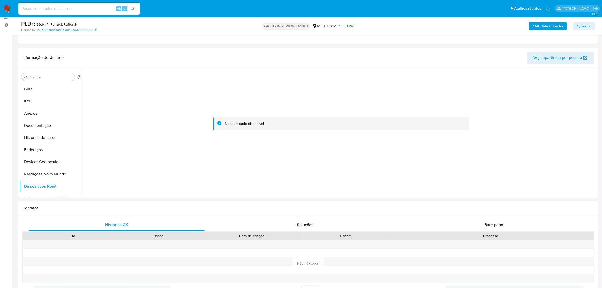
click at [544, 28] on b "AML Data Collector" at bounding box center [547, 26] width 31 height 8
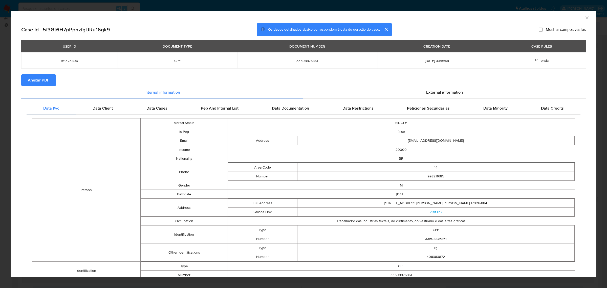
click at [43, 80] on span "Anexar PDF" at bounding box center [38, 80] width 21 height 11
click at [448, 94] on span "External information" at bounding box center [444, 93] width 37 height 6
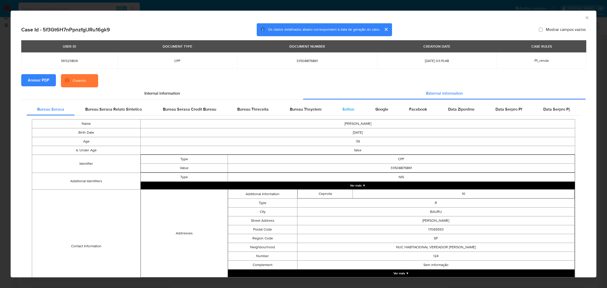
click at [342, 110] on span "Softon" at bounding box center [348, 109] width 12 height 6
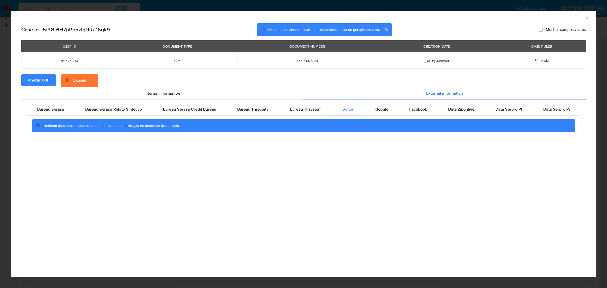
click at [587, 15] on icon "Fechar a janela" at bounding box center [586, 17] width 5 height 5
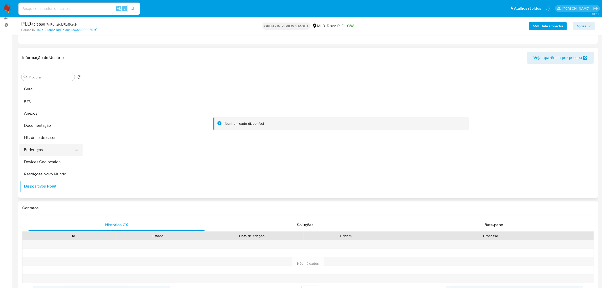
click at [46, 151] on button "Endereços" at bounding box center [48, 150] width 59 height 12
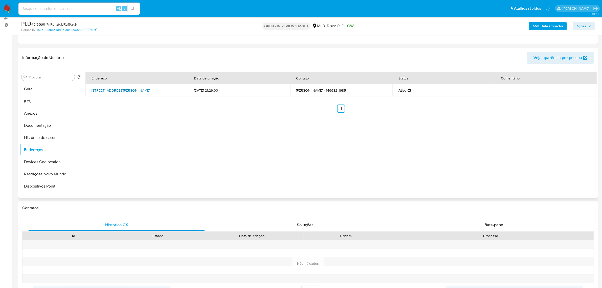
drag, startPoint x: 89, startPoint y: 87, endPoint x: 107, endPoint y: 95, distance: 19.5
click at [107, 95] on td "Rua Romeu José Bastos 325, Bauru, São Paulo, 17026884, Brasil 325" at bounding box center [136, 90] width 102 height 12
click at [101, 89] on link "Rua Romeu José Bastos 325, Bauru, São Paulo, 17026884, Brasil 325" at bounding box center [121, 90] width 58 height 5
copy link "Rua Romeu José Bastos 325, Bauru, São Paulo, 17026884"
click at [41, 102] on button "KYC" at bounding box center [48, 101] width 59 height 12
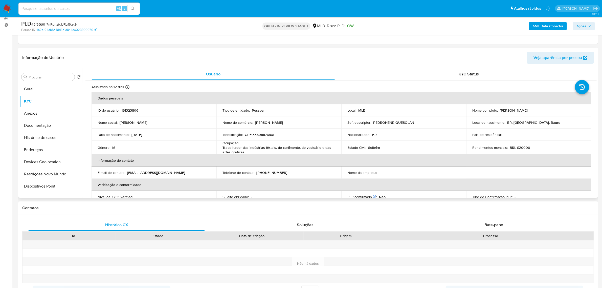
click at [272, 132] on p "CPF 33508876861" at bounding box center [259, 134] width 29 height 5
click at [267, 135] on p "CPF 33508876861" at bounding box center [259, 134] width 29 height 5
copy p "33508876861"
click at [262, 135] on p "CPF 33508876861" at bounding box center [259, 134] width 29 height 5
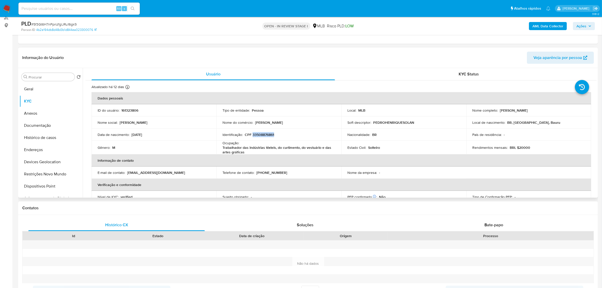
click at [262, 135] on p "CPF 33508876861" at bounding box center [259, 134] width 29 height 5
click at [36, 125] on button "Documentação" at bounding box center [48, 125] width 59 height 12
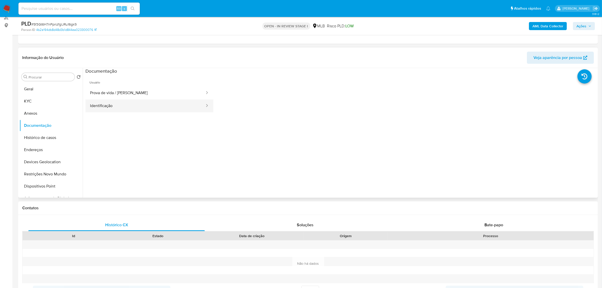
click at [115, 101] on button "Identificação" at bounding box center [145, 105] width 120 height 13
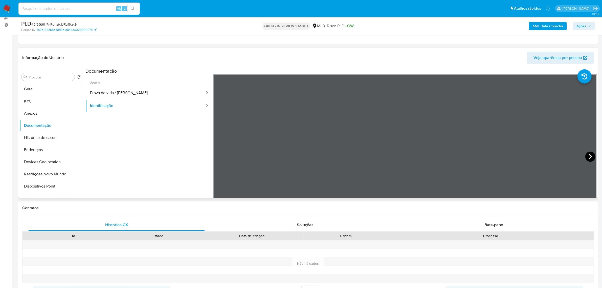
click at [590, 154] on icon at bounding box center [590, 156] width 10 height 10
drag, startPoint x: 10, startPoint y: 90, endPoint x: 26, endPoint y: 98, distance: 17.1
click at [28, 99] on button "KYC" at bounding box center [48, 101] width 59 height 12
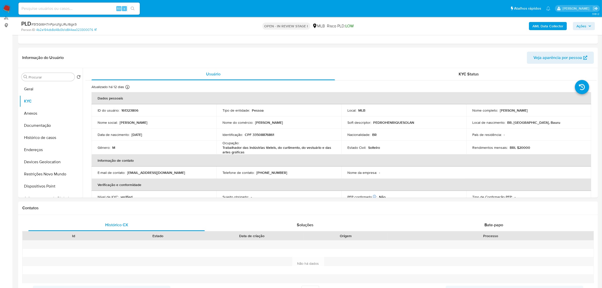
click at [261, 135] on p "CPF 33508876861" at bounding box center [259, 134] width 29 height 5
copy p "33508876861"
drag, startPoint x: 499, startPoint y: 109, endPoint x: 558, endPoint y: 106, distance: 58.7
click at [558, 106] on td "Nome completo : Pedro Henrique Solana de Souza" at bounding box center [528, 110] width 125 height 12
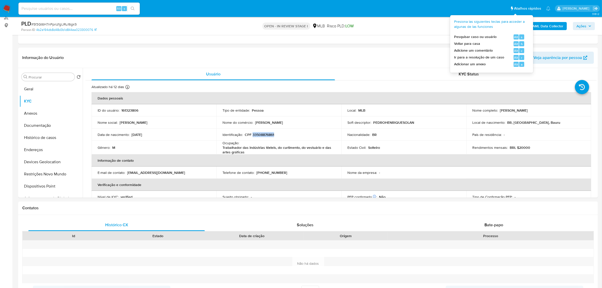
copy p "Pedro Henrique Solana de Souza"
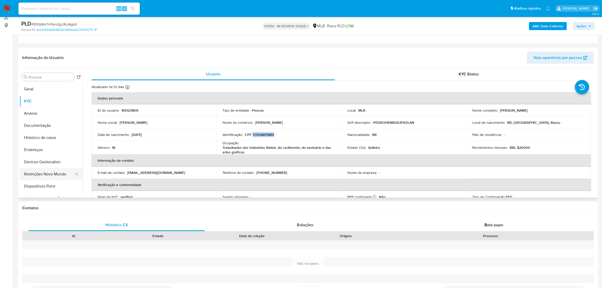
click at [47, 172] on button "Restrições Novo Mundo" at bounding box center [48, 174] width 59 height 12
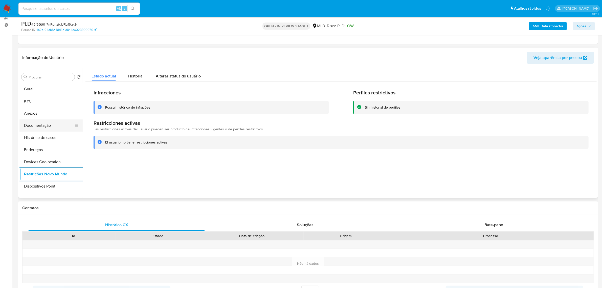
click at [40, 126] on button "Documentação" at bounding box center [48, 125] width 59 height 12
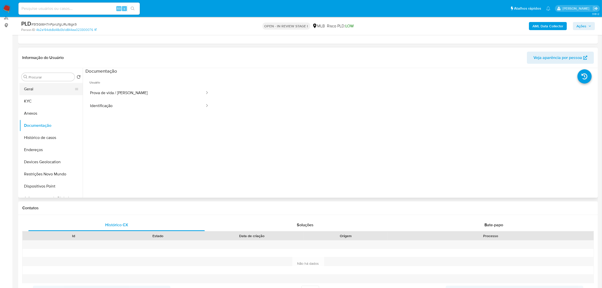
click at [46, 86] on button "Geral" at bounding box center [48, 89] width 59 height 12
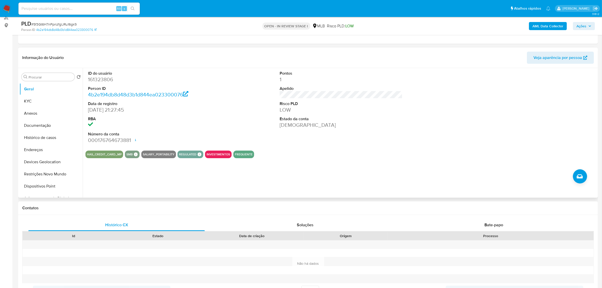
click at [185, 175] on div "ID do usuário 161323806 Person ID 4b2e194db8d48d3b1d844ea023300076 Data de regi…" at bounding box center [340, 132] width 514 height 129
click at [37, 100] on button "KYC" at bounding box center [48, 101] width 59 height 12
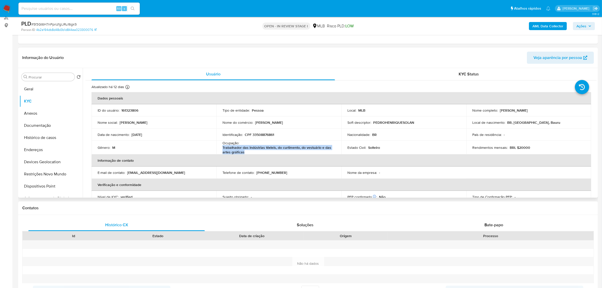
drag, startPoint x: 221, startPoint y: 148, endPoint x: 248, endPoint y: 154, distance: 28.1
click at [248, 154] on td "Ocupação : Trabalhador das indústrias têxteis, do curtimento, do vestuário e da…" at bounding box center [278, 148] width 125 height 14
copy p "Trabalhador das indústrias têxteis, do curtimento, do vestuário e das artes grá…"
drag, startPoint x: 498, startPoint y: 111, endPoint x: 555, endPoint y: 114, distance: 57.3
click at [555, 114] on td "Nome completo : Pedro Henrique Solana de Souza" at bounding box center [528, 110] width 125 height 12
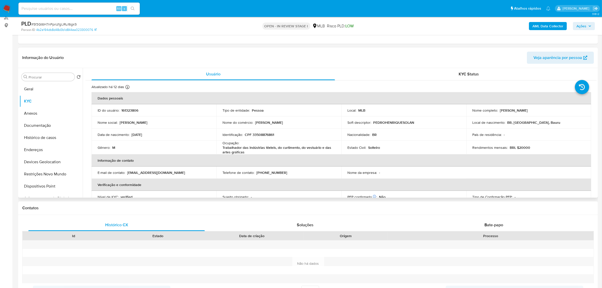
click at [554, 113] on td "Nome completo : Pedro Henrique Solana de Souza" at bounding box center [528, 110] width 125 height 12
drag, startPoint x: 499, startPoint y: 109, endPoint x: 556, endPoint y: 109, distance: 56.9
click at [556, 109] on div "Nome completo : Pedro Henrique Solana de Souza" at bounding box center [528, 110] width 113 height 5
copy p "Pedro Henrique Solana de Souza"
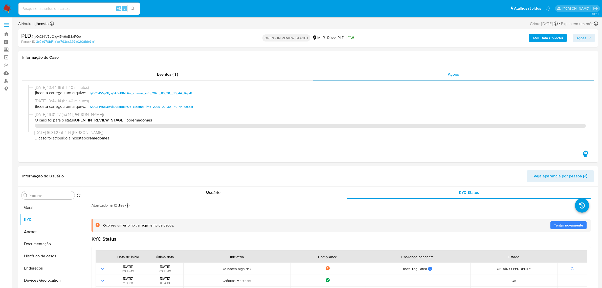
select select "10"
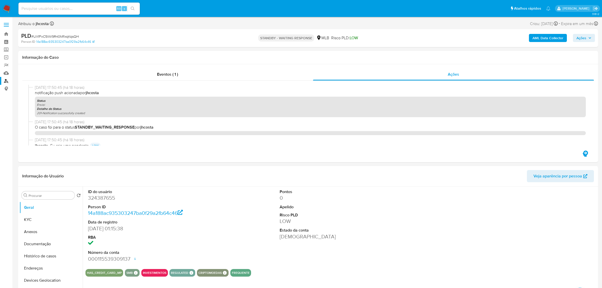
select select "10"
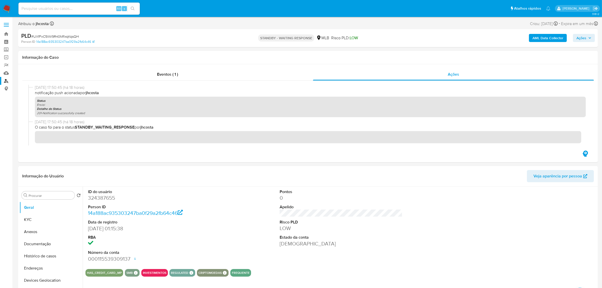
scroll to position [122, 0]
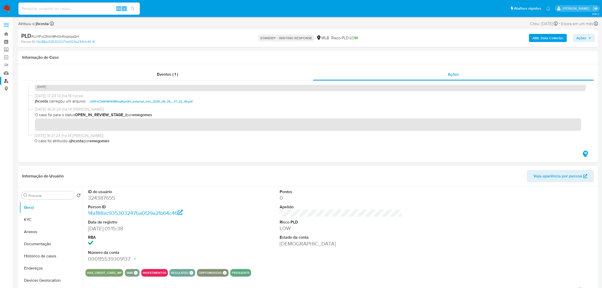
click at [65, 9] on input at bounding box center [78, 8] width 121 height 7
paste input "1755595268"
type input "1755595268"
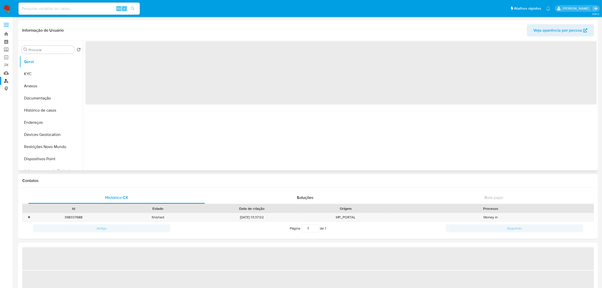
select select "10"
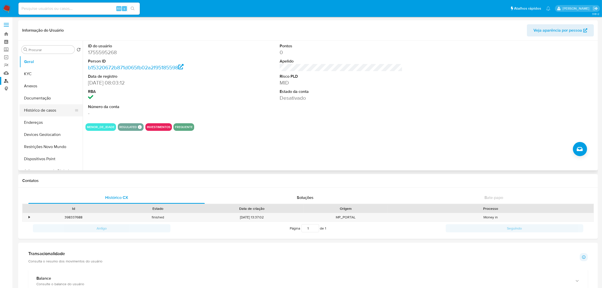
click at [46, 110] on button "Histórico de casos" at bounding box center [48, 110] width 59 height 12
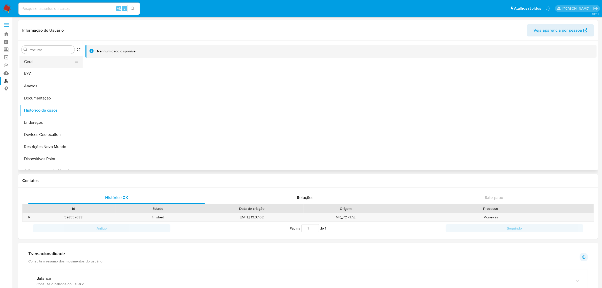
click at [26, 66] on button "Geral" at bounding box center [48, 62] width 59 height 12
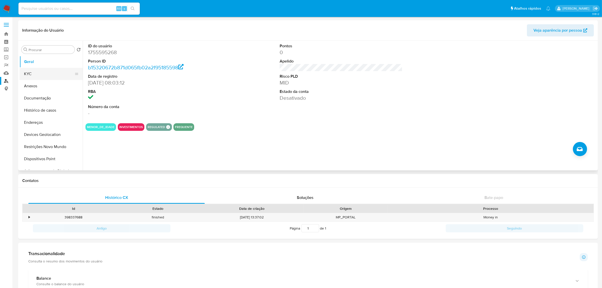
click at [30, 69] on button "KYC" at bounding box center [48, 74] width 59 height 12
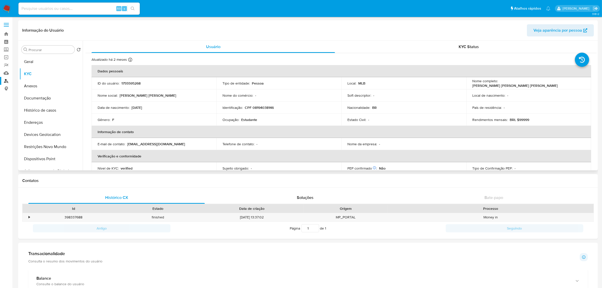
click at [259, 106] on p "CPF 08194038146" at bounding box center [259, 107] width 29 height 5
copy p "08194038146"
click at [32, 61] on button "Geral" at bounding box center [48, 62] width 59 height 12
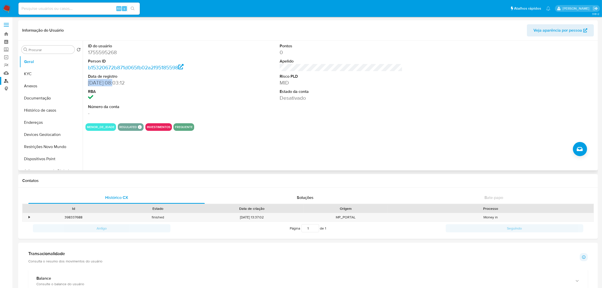
drag, startPoint x: 89, startPoint y: 82, endPoint x: 116, endPoint y: 82, distance: 26.8
click at [116, 82] on dd "[DATE] 08:03:12" at bounding box center [149, 82] width 123 height 7
copy dd "[DATE]"
click at [28, 73] on button "KYC" at bounding box center [48, 74] width 59 height 12
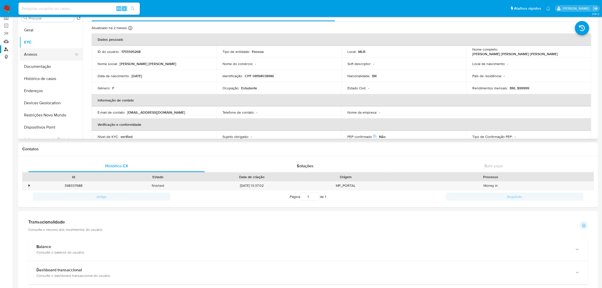
click at [49, 55] on button "Anexos" at bounding box center [48, 54] width 59 height 12
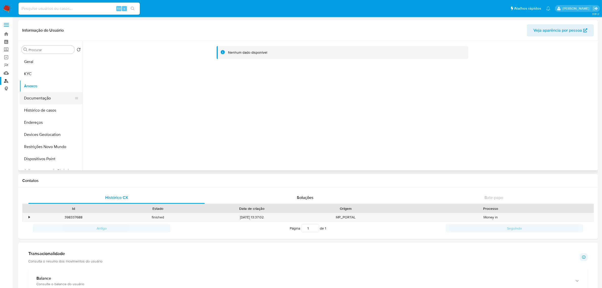
click at [45, 99] on button "Documentação" at bounding box center [48, 98] width 59 height 12
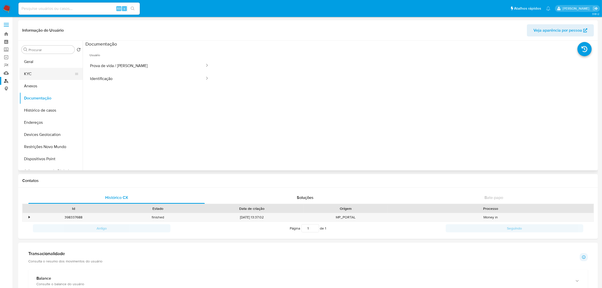
drag, startPoint x: 26, startPoint y: 74, endPoint x: 63, endPoint y: 75, distance: 37.7
click at [26, 74] on button "KYC" at bounding box center [48, 74] width 59 height 12
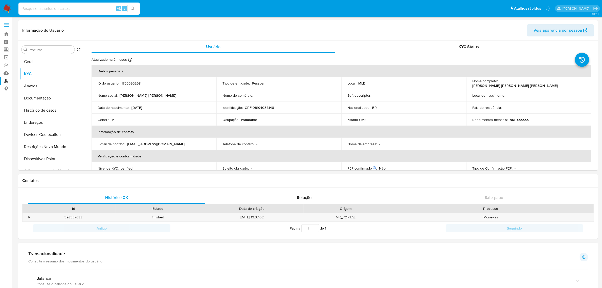
click at [67, 7] on input at bounding box center [78, 8] width 121 height 7
paste input "2599997132"
type input "2599997132"
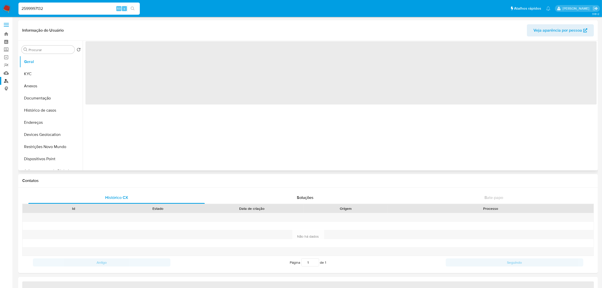
select select "10"
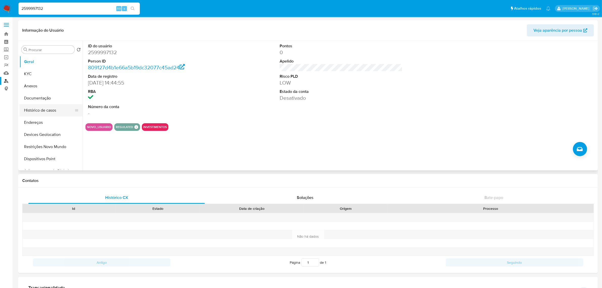
click at [44, 113] on button "Histórico de casos" at bounding box center [48, 110] width 59 height 12
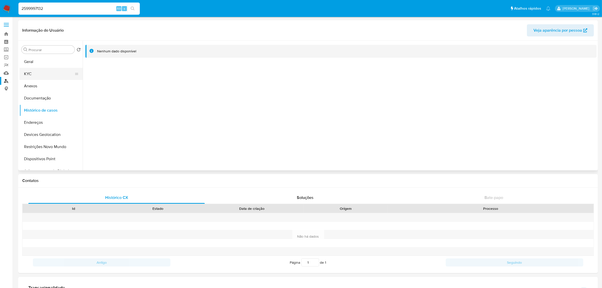
click at [33, 72] on button "KYC" at bounding box center [48, 74] width 59 height 12
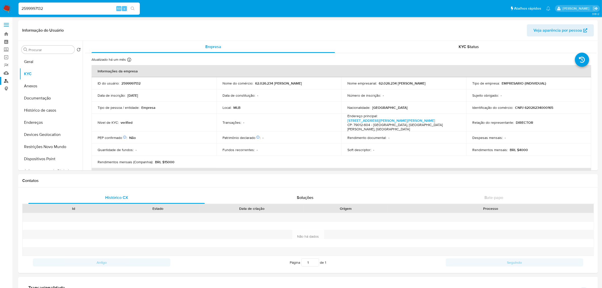
drag, startPoint x: 378, startPoint y: 83, endPoint x: 452, endPoint y: 83, distance: 73.3
click at [452, 83] on div "Nome empresarial : 62.026.234 [PERSON_NAME]" at bounding box center [403, 83] width 113 height 5
copy p "62.026.234 [PERSON_NAME]"
click at [543, 106] on p "CNPJ 62026234000165" at bounding box center [534, 107] width 38 height 5
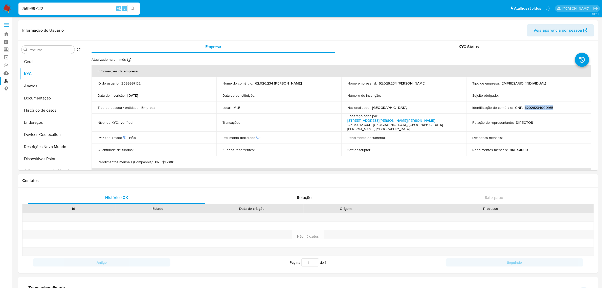
copy p "62026234000165"
click at [534, 110] on td "Identificação do comércio : CNPJ 62026234000165" at bounding box center [528, 107] width 125 height 12
click at [534, 108] on p "CNPJ 62026234000165" at bounding box center [534, 107] width 38 height 5
copy p "62026234000165"
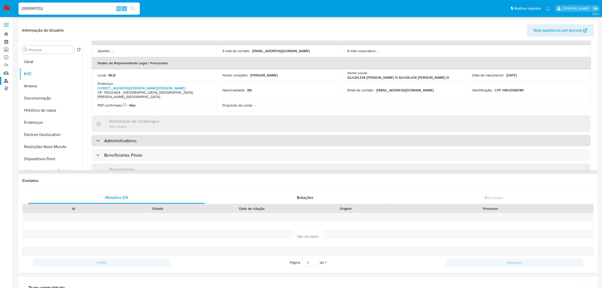
scroll to position [126, 0]
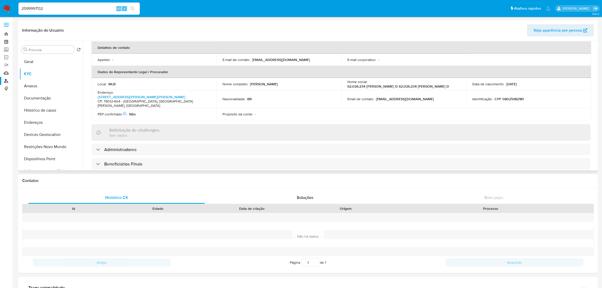
click at [513, 97] on p "CPF 08025982181" at bounding box center [509, 99] width 29 height 5
copy p "08025982181"
click at [511, 97] on p "CPF 08025982181" at bounding box center [509, 99] width 29 height 5
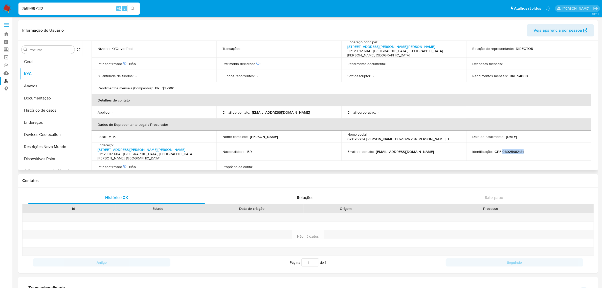
scroll to position [0, 0]
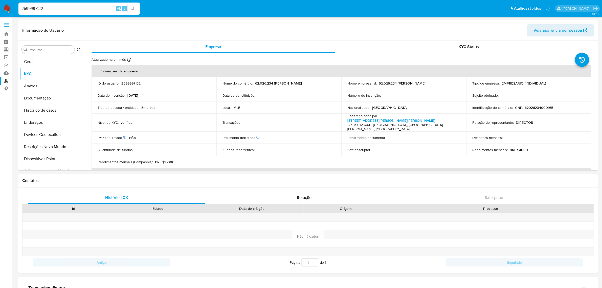
click at [4, 82] on link "Localizador de pessoas" at bounding box center [30, 81] width 60 height 8
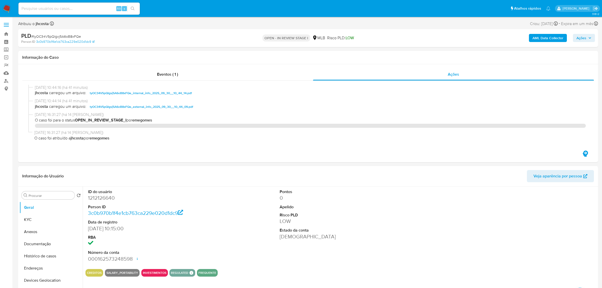
select select "10"
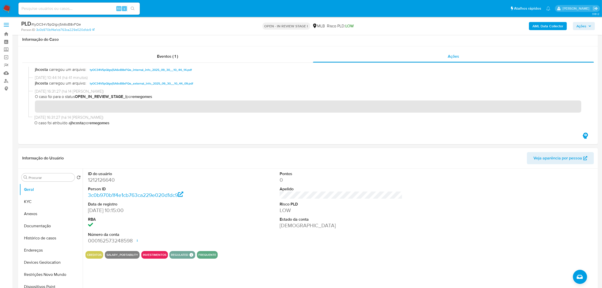
scroll to position [32, 0]
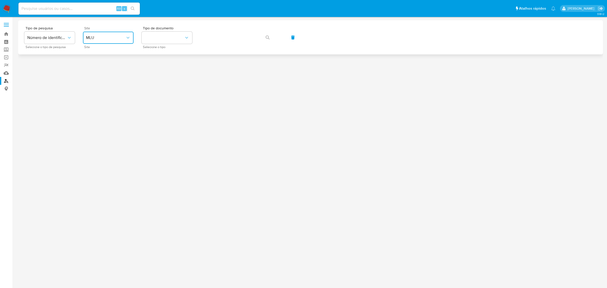
click at [121, 37] on span "MLU" at bounding box center [105, 37] width 39 height 5
click at [96, 76] on div "MLB" at bounding box center [106, 76] width 41 height 12
click at [153, 35] on button "identificationType" at bounding box center [167, 38] width 51 height 12
click at [159, 75] on div "CPF CPF" at bounding box center [165, 70] width 41 height 17
click at [268, 37] on icon "button" at bounding box center [267, 37] width 4 height 4
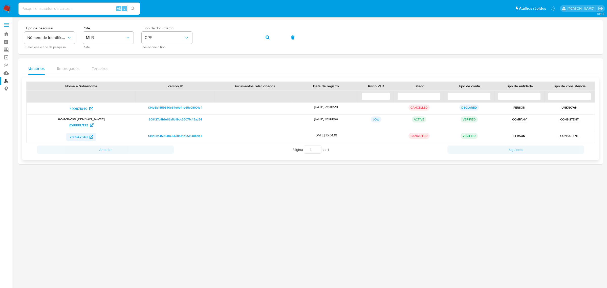
click at [80, 137] on span "238942348" at bounding box center [78, 137] width 18 height 8
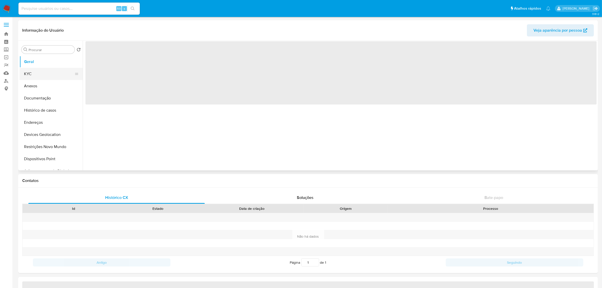
select select "10"
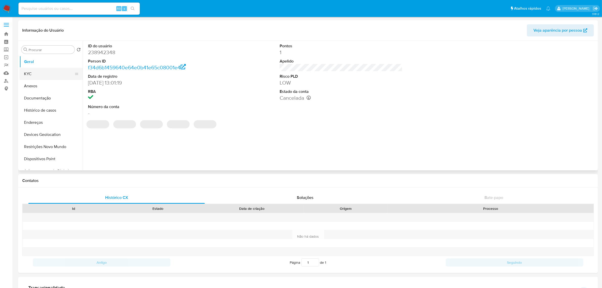
click at [41, 75] on button "KYC" at bounding box center [48, 74] width 59 height 12
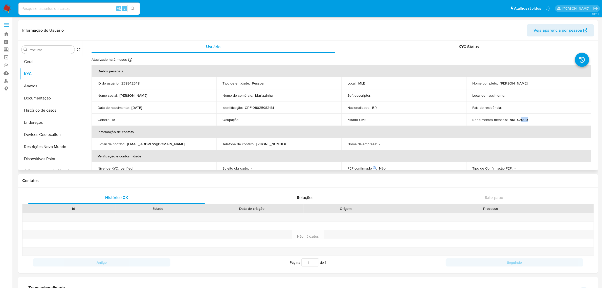
drag, startPoint x: 519, startPoint y: 119, endPoint x: 529, endPoint y: 119, distance: 10.1
click at [529, 119] on div "Rendimentos mensais : BRL $2000" at bounding box center [528, 119] width 113 height 5
click at [131, 81] on p "238942348" at bounding box center [130, 83] width 18 height 5
copy p "238942348"
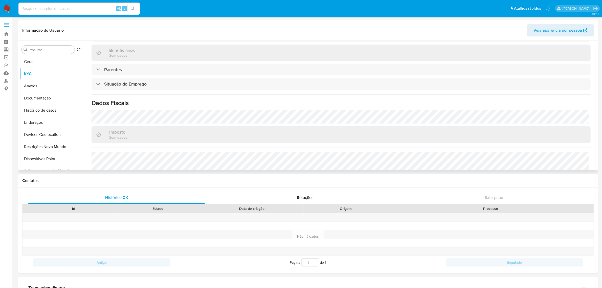
scroll to position [215, 0]
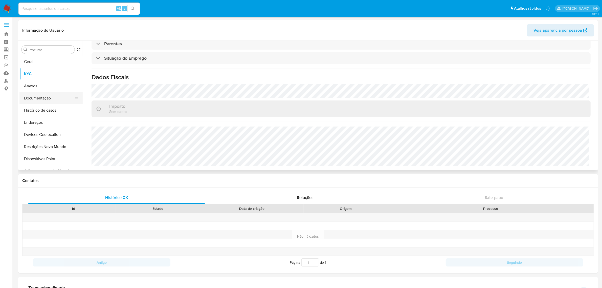
click at [42, 96] on button "Documentação" at bounding box center [48, 98] width 59 height 12
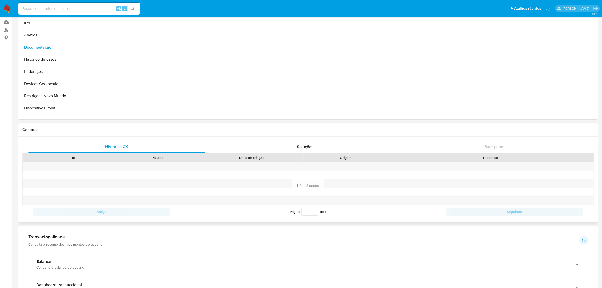
scroll to position [0, 0]
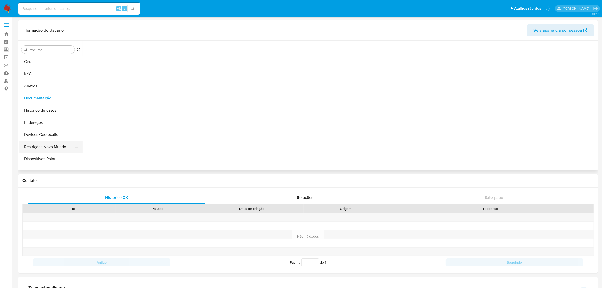
click at [53, 146] on button "Restrições Novo Mundo" at bounding box center [48, 147] width 59 height 12
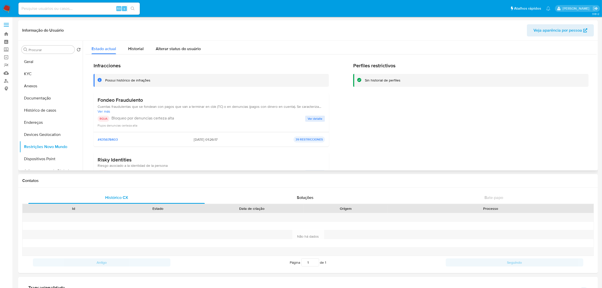
click at [315, 118] on span "Ver detalle" at bounding box center [315, 118] width 15 height 5
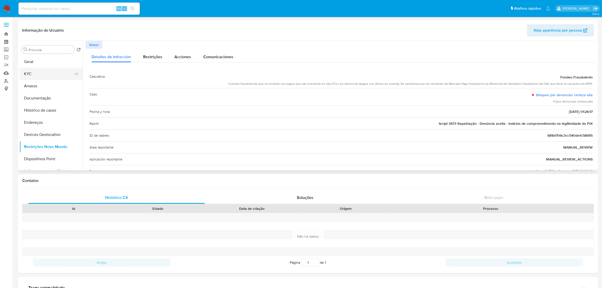
click at [41, 70] on button "KYC" at bounding box center [48, 74] width 59 height 12
